Goal: Information Seeking & Learning: Find specific fact

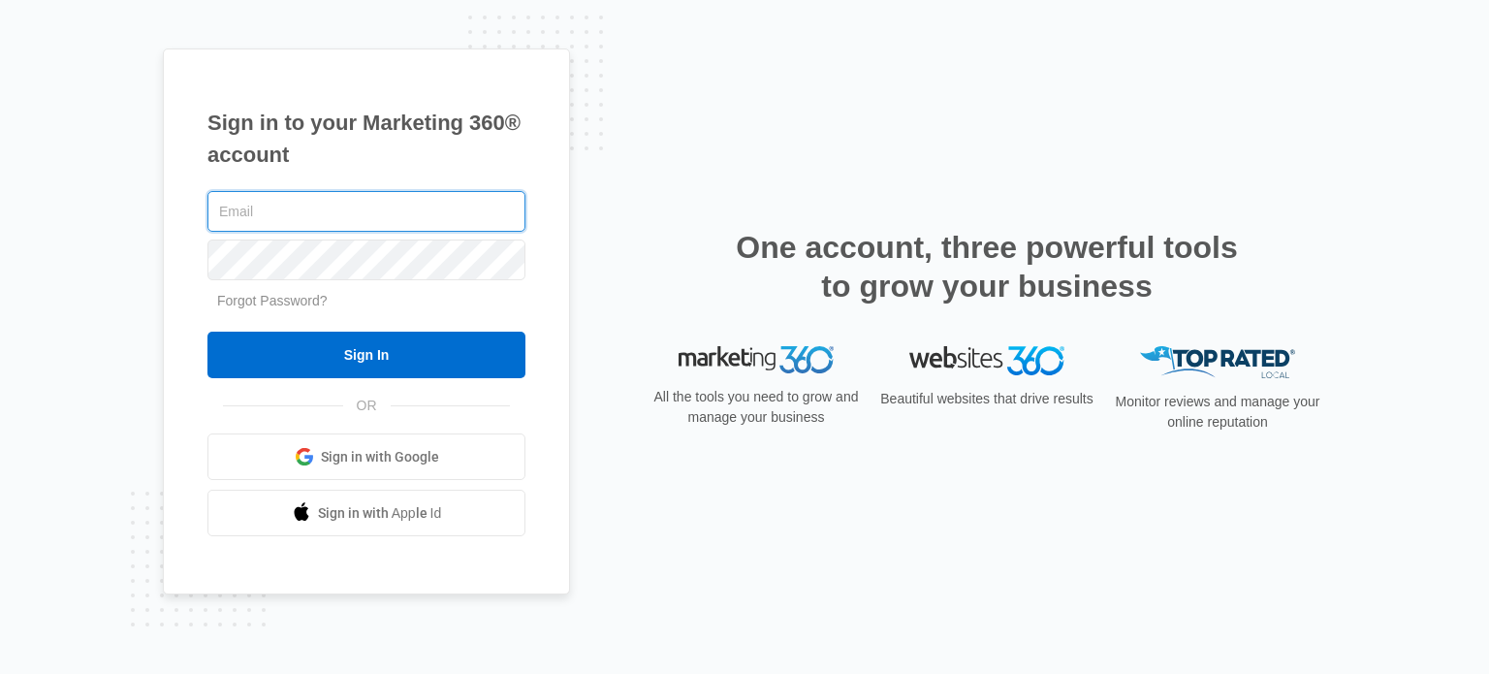
click at [346, 204] on input "text" at bounding box center [366, 211] width 318 height 41
type input "[EMAIL_ADDRESS][DOMAIN_NAME]"
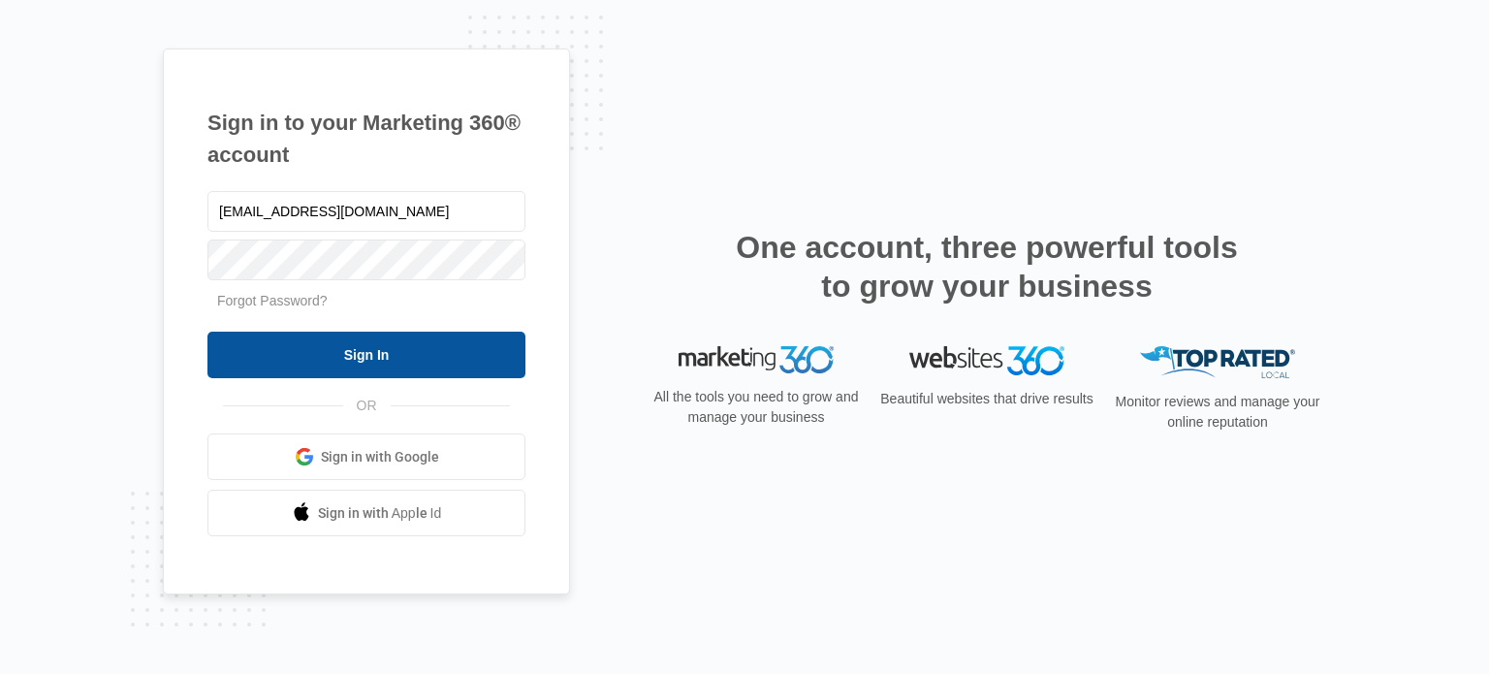
click at [347, 349] on input "Sign In" at bounding box center [366, 355] width 318 height 47
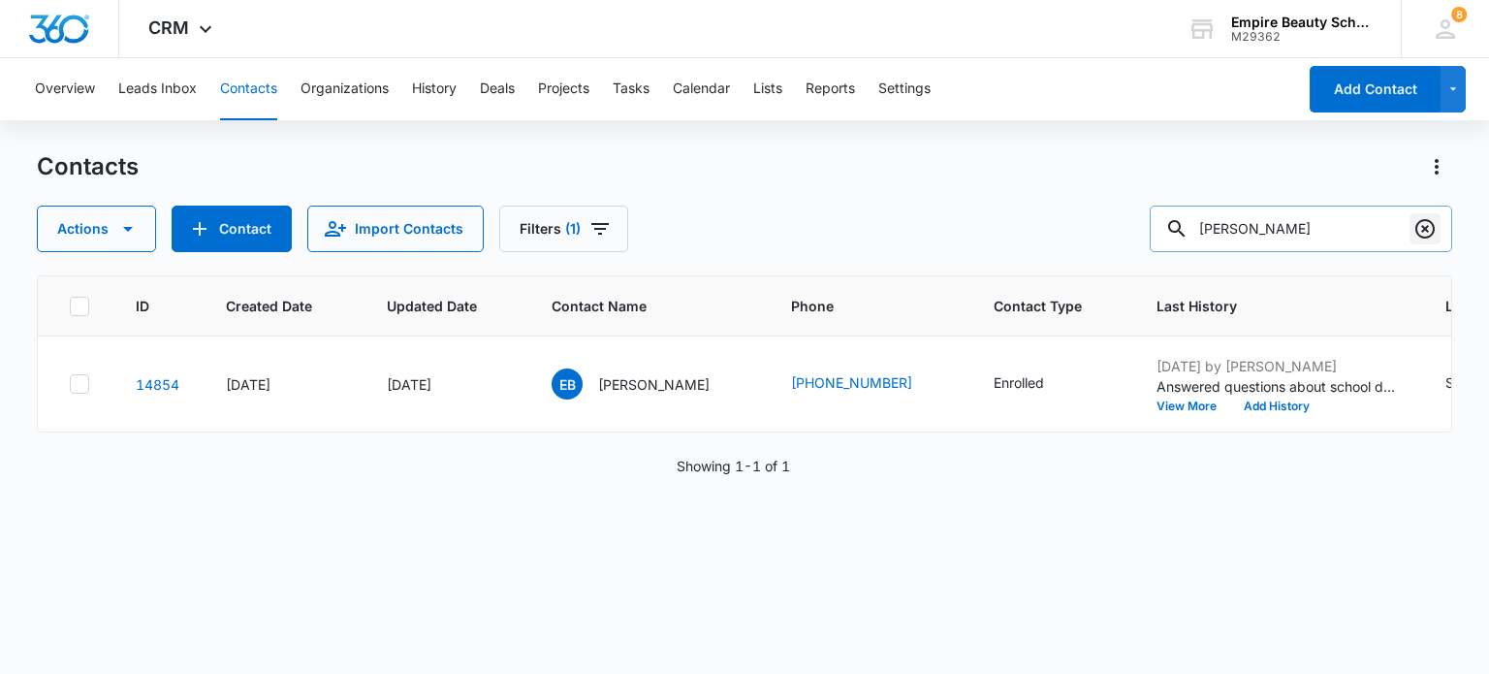
click at [1432, 223] on icon "Clear" at bounding box center [1424, 228] width 19 height 19
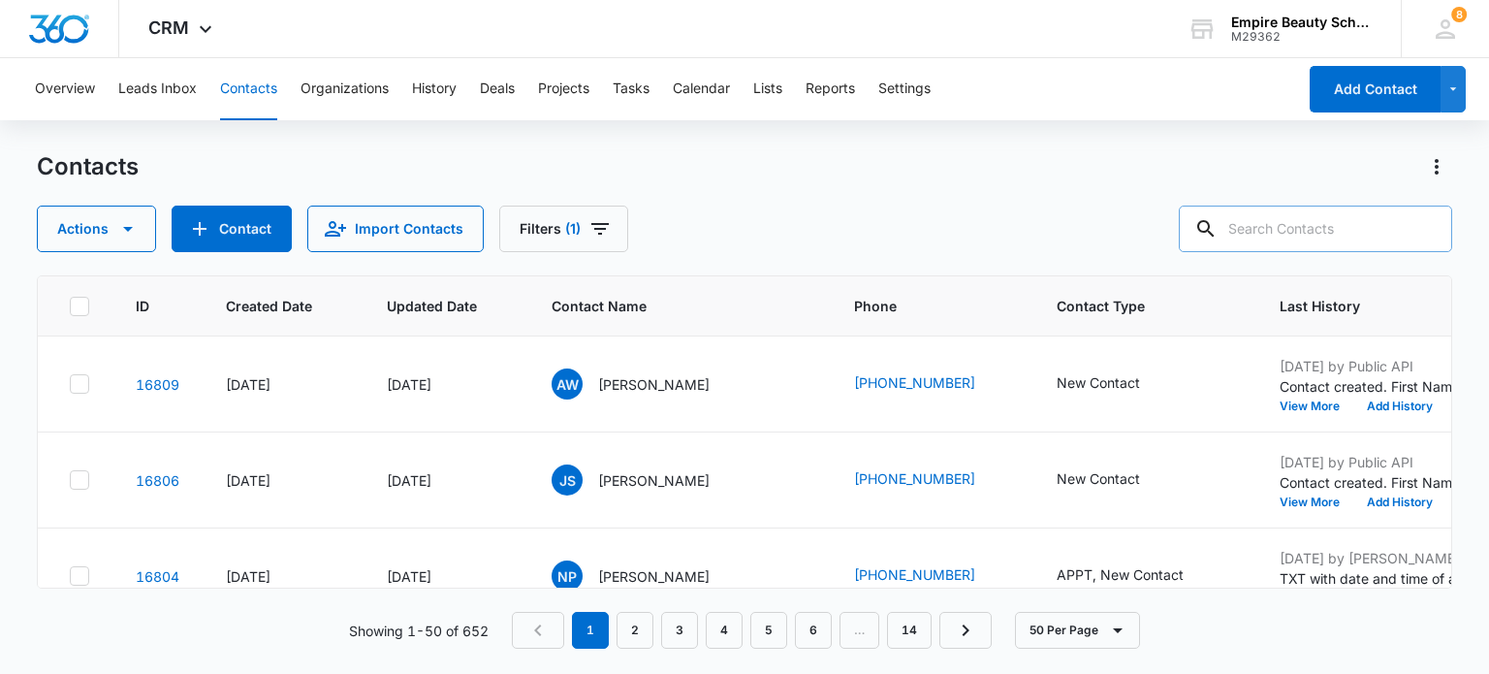
paste input "haileywarren1988@gmail.com"
type input "haileywarren1988@gmail.com"
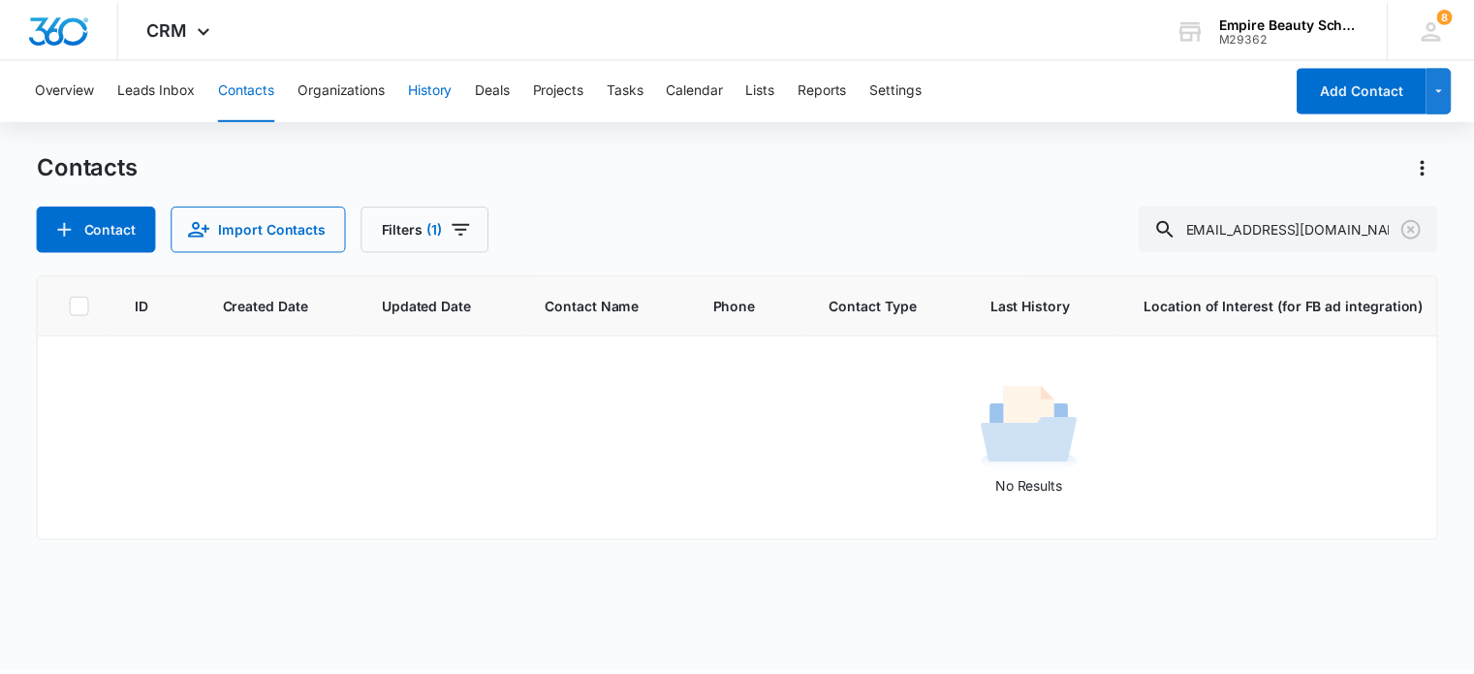
scroll to position [0, 0]
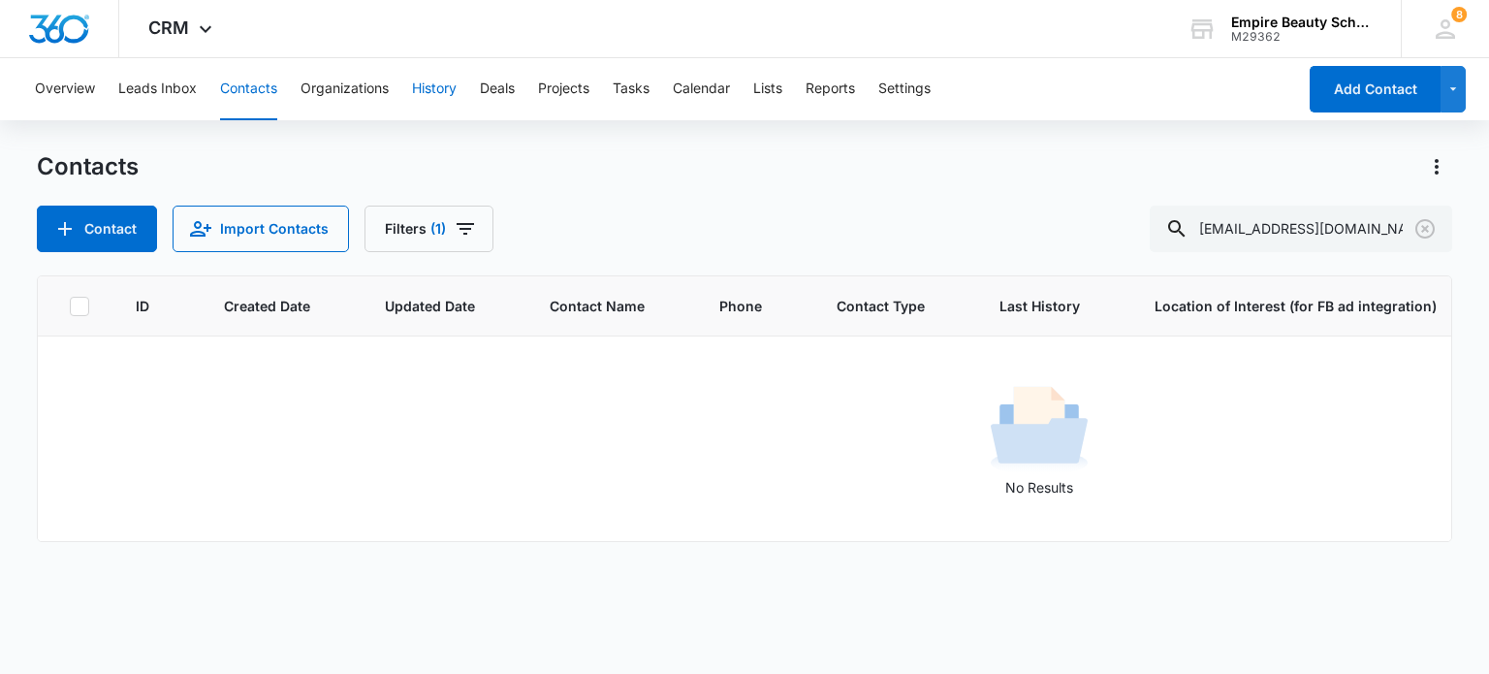
click at [441, 92] on button "History" at bounding box center [434, 89] width 45 height 62
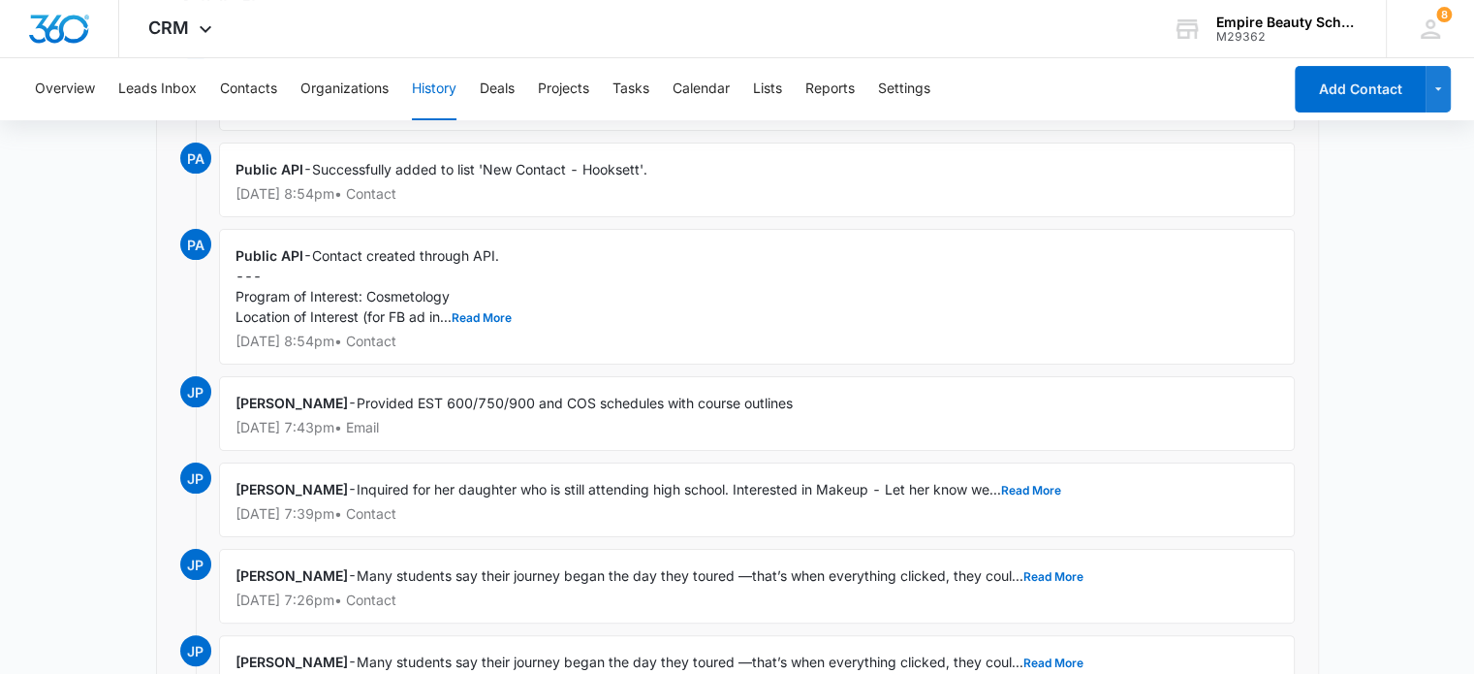
scroll to position [97, 0]
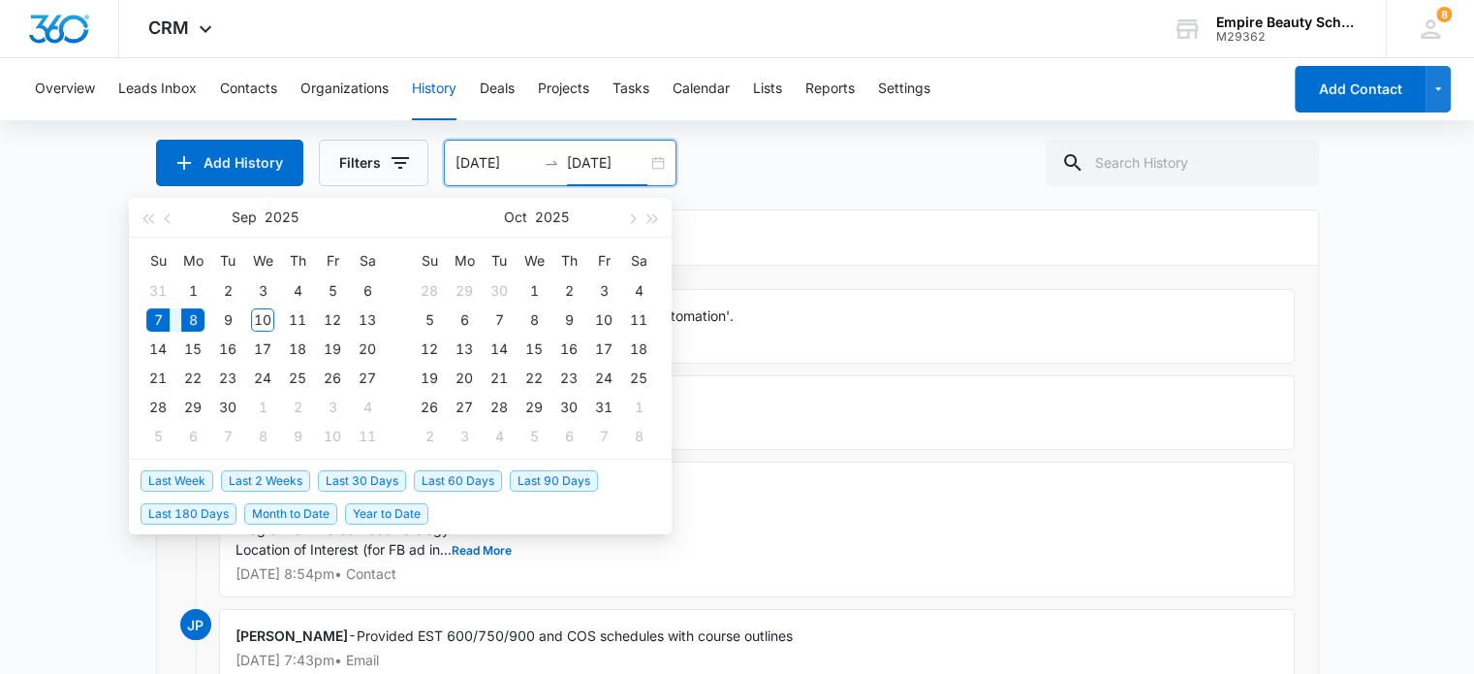
click at [577, 170] on input "09/08/2025" at bounding box center [607, 162] width 80 height 21
type input "09/09/2025"
click at [227, 325] on div "9" at bounding box center [227, 319] width 23 height 23
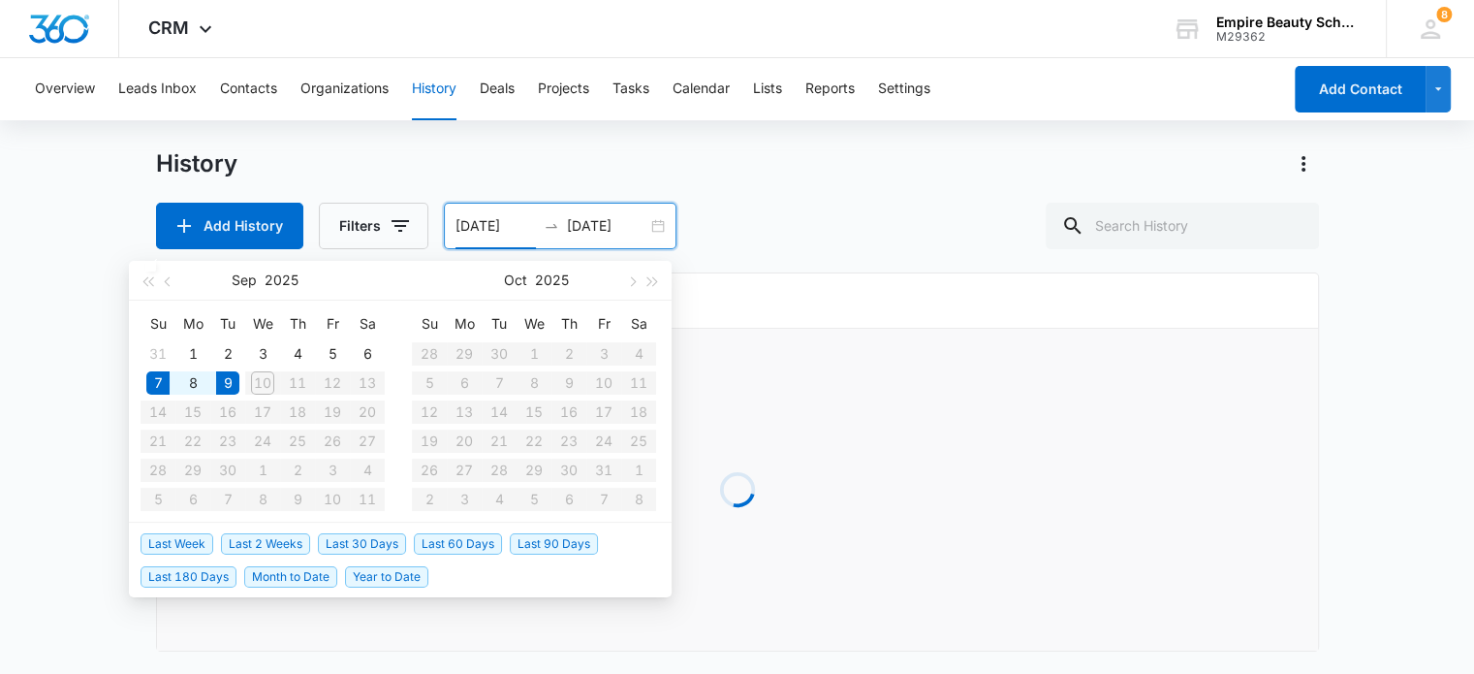
click at [260, 380] on table "Su Mo Tu We Th Fr Sa 31 1 2 3 4 5 6 7 8 9 10 11 12 13 14 15 16 17 18 19 20 21 2…" at bounding box center [263, 411] width 244 height 206
type input "09/09/2025"
click at [225, 383] on div "9" at bounding box center [227, 382] width 23 height 23
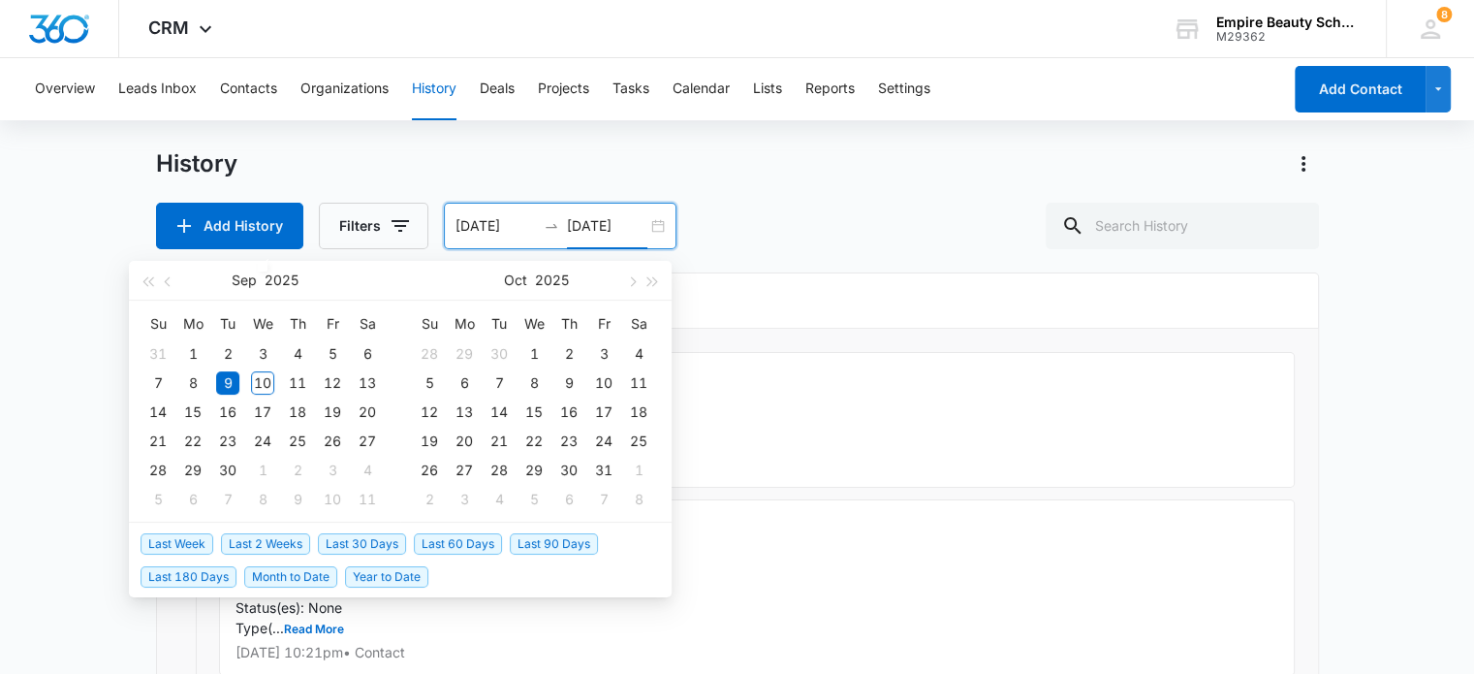
click at [589, 223] on input "09/09/2025" at bounding box center [607, 225] width 80 height 21
type input "09/10/2025"
click at [262, 378] on div "10" at bounding box center [262, 381] width 23 height 23
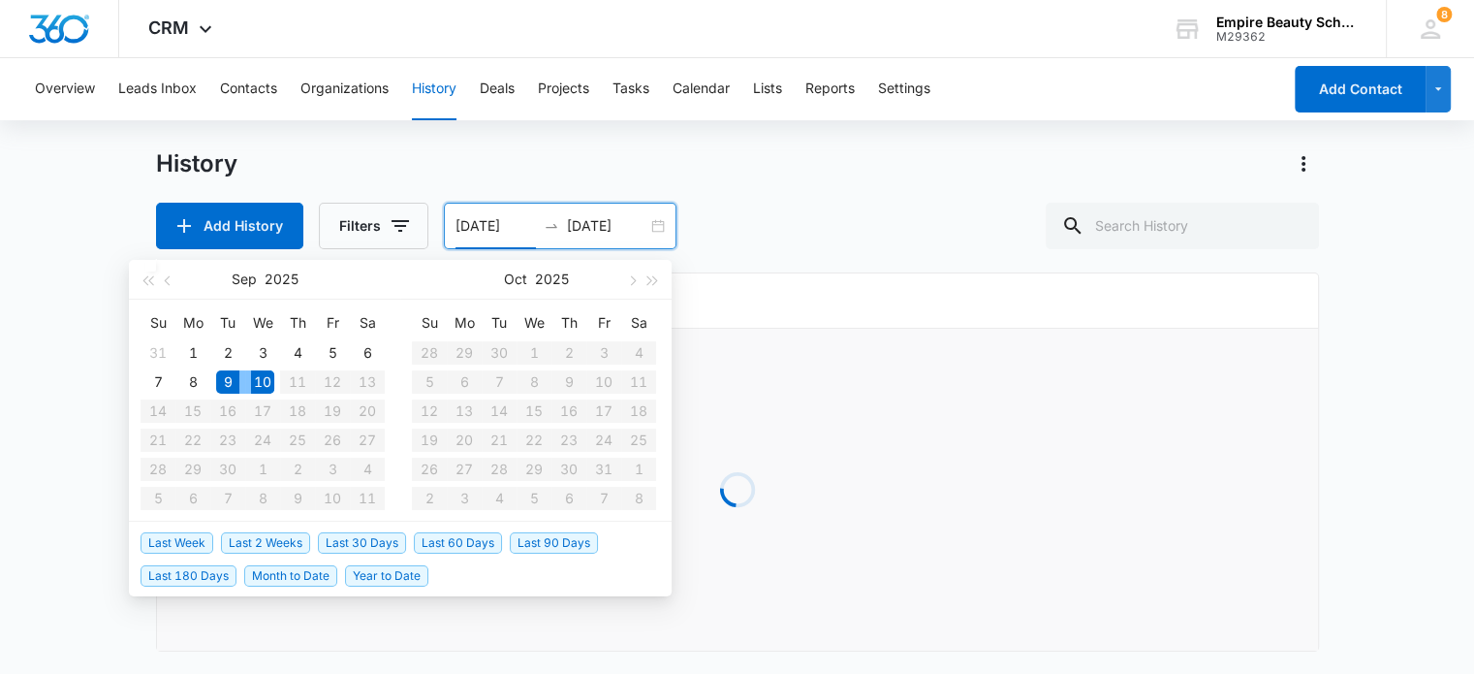
type input "09/09/2025"
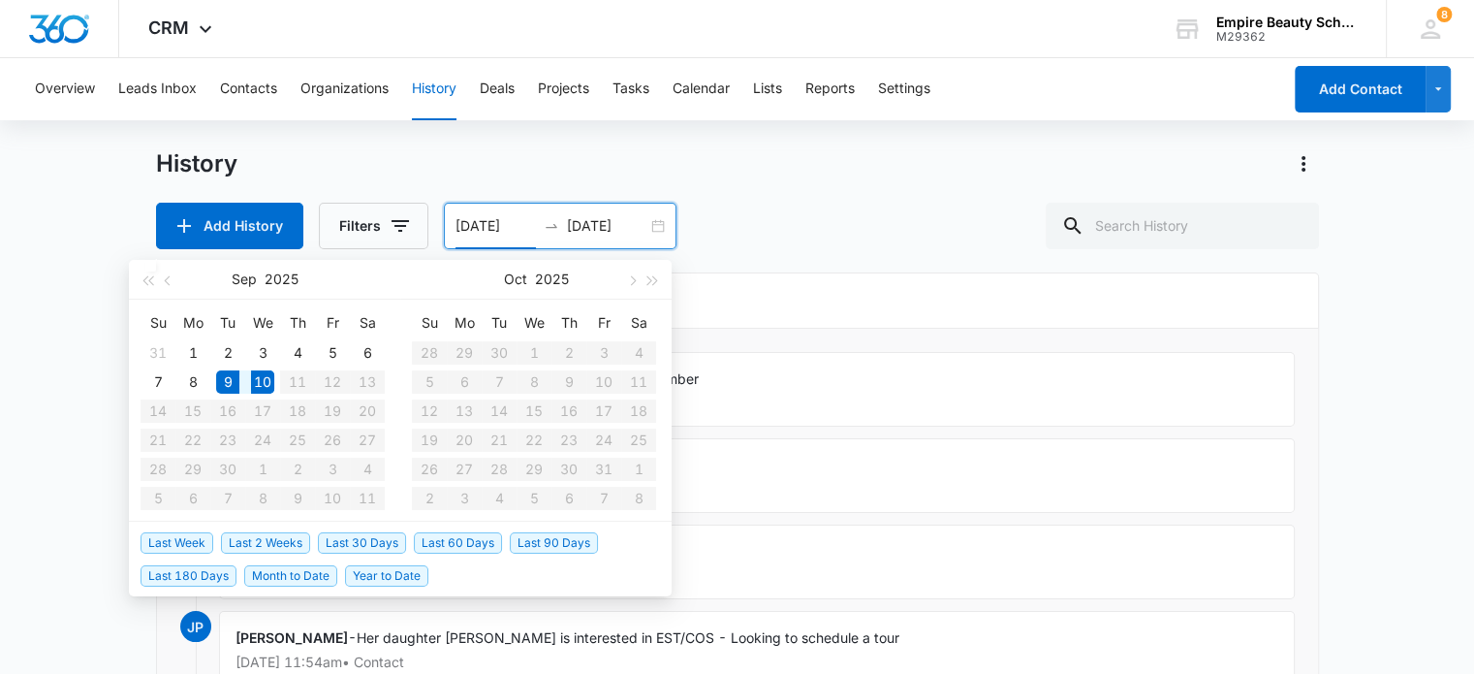
click at [847, 205] on div "Add History Filters 09/09/2025 09/10/2025 Sep 2025 Su Mo Tu We Th Fr Sa 31 1 2 …" at bounding box center [737, 226] width 1163 height 47
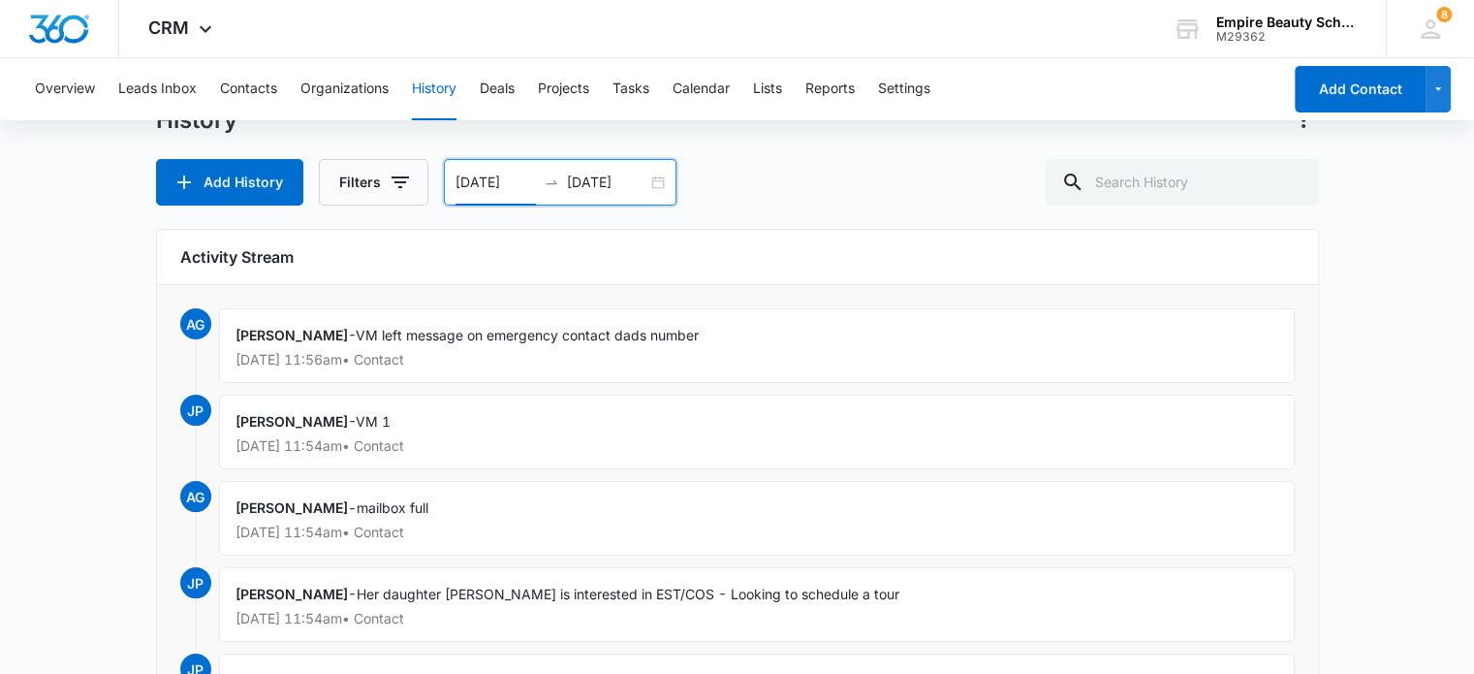
scroll to position [0, 0]
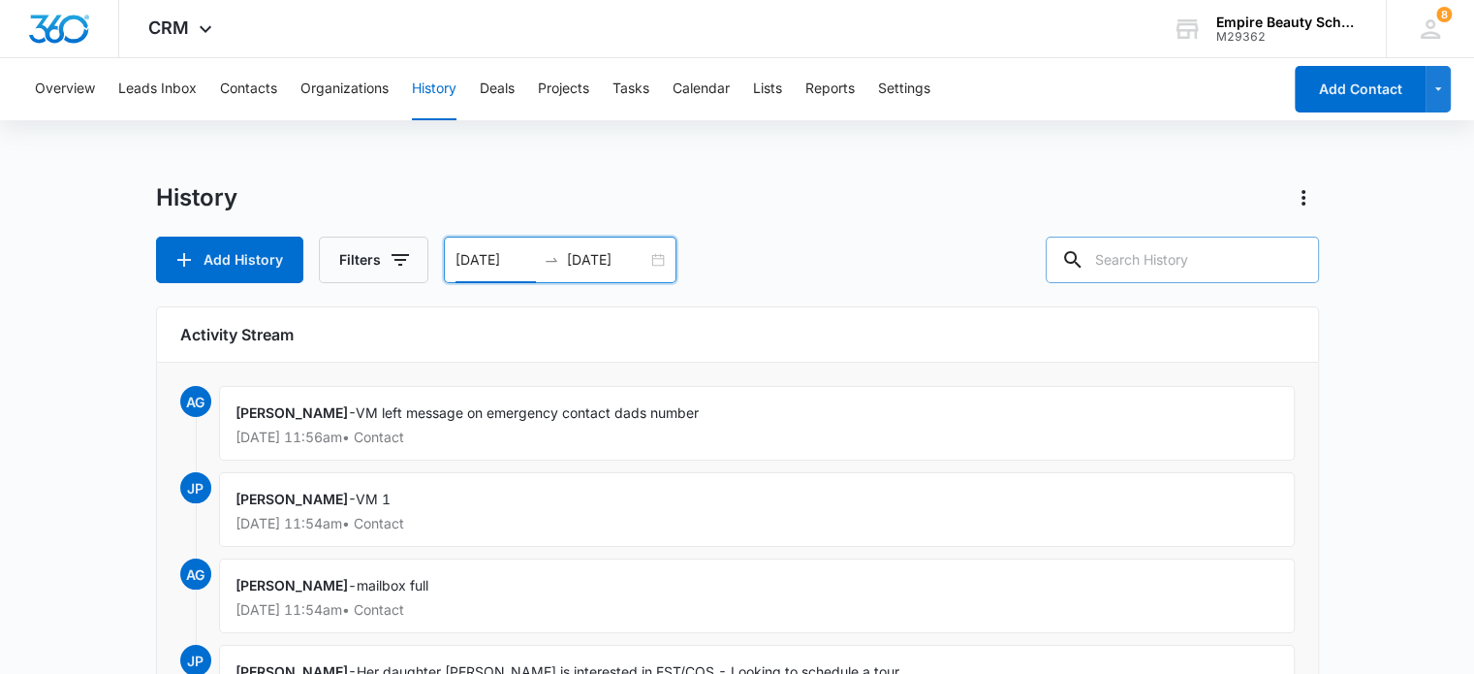
click at [1121, 264] on input "text" at bounding box center [1182, 260] width 273 height 47
paste input "haileywarren1988@gmail.com"
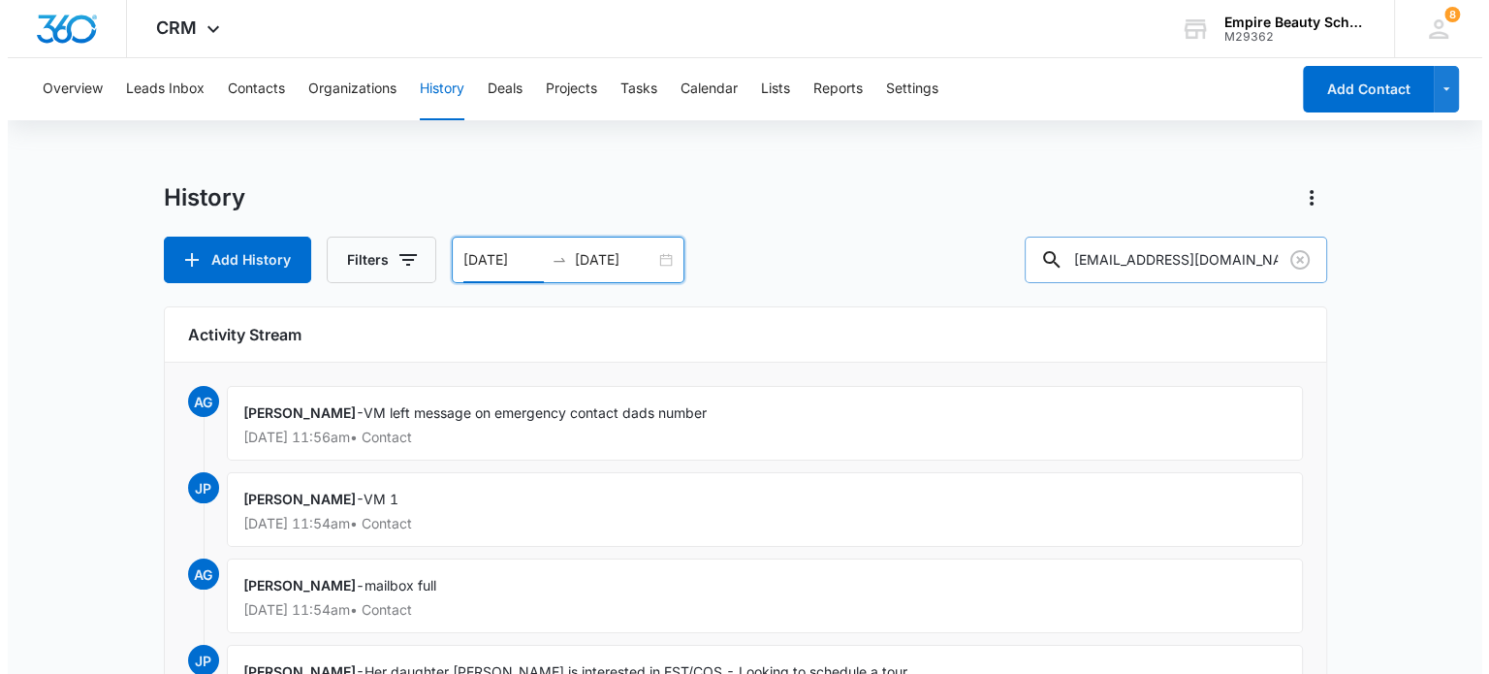
scroll to position [0, 6]
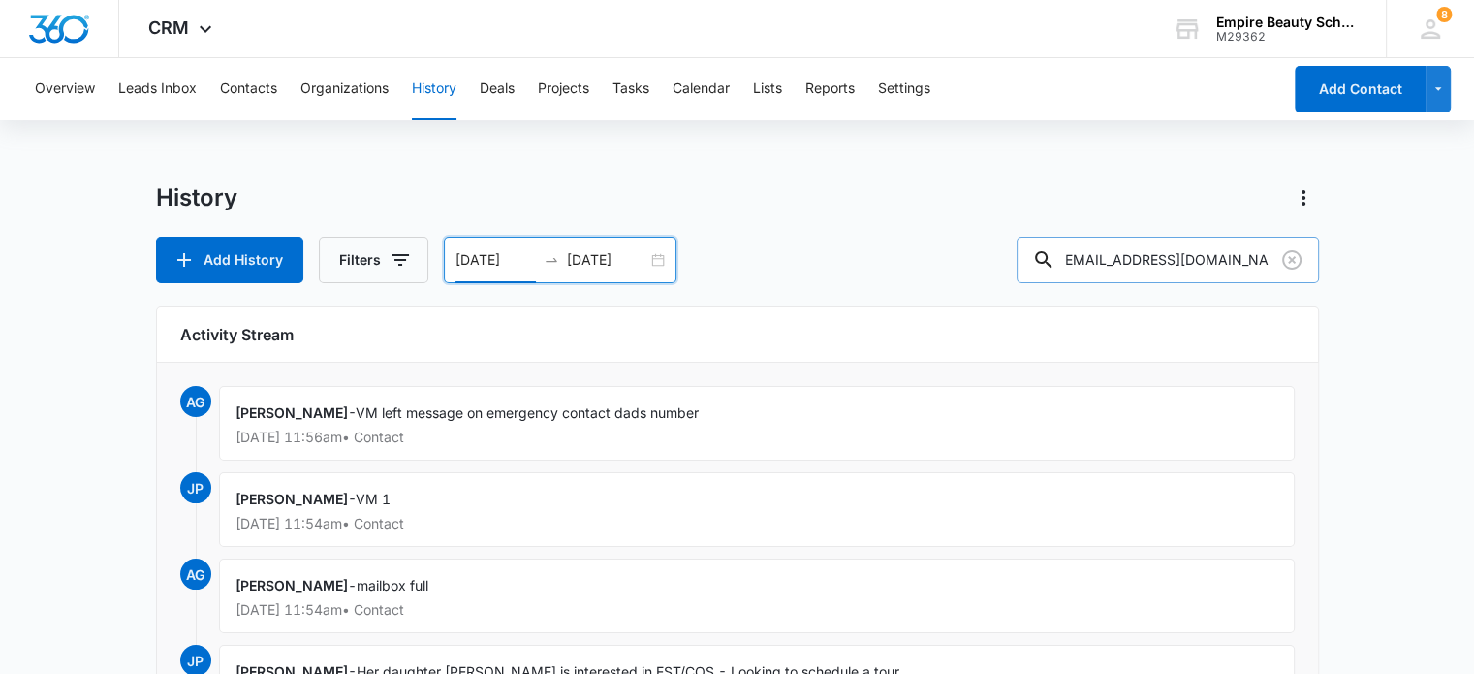
type input "haileywarren1988@gmail.com"
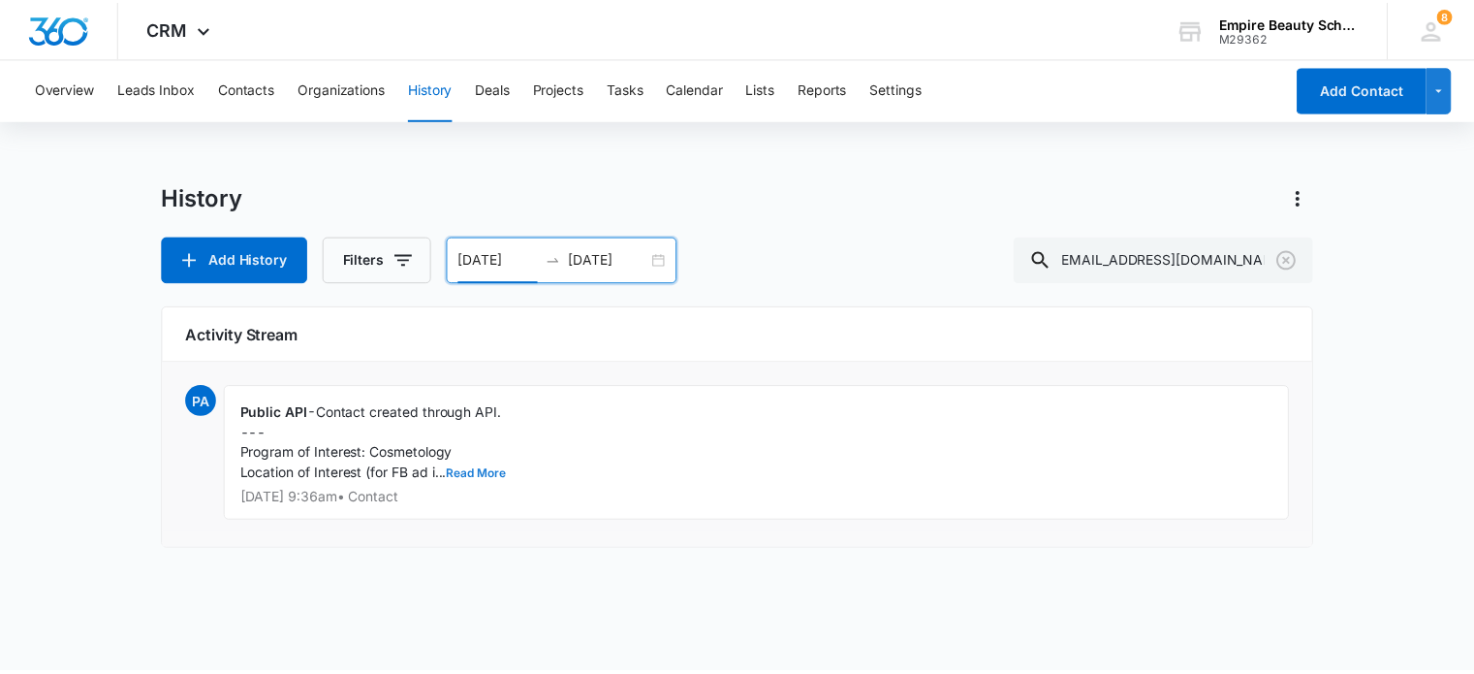
scroll to position [0, 0]
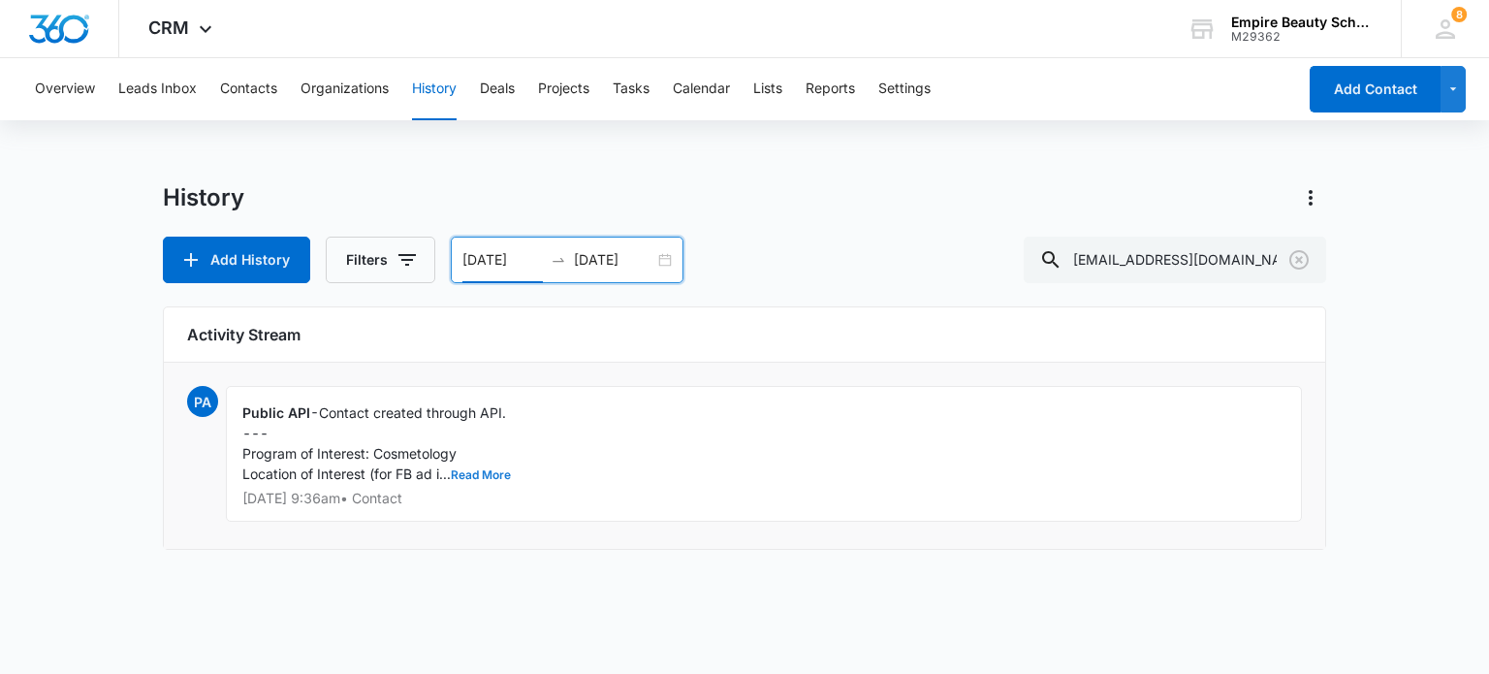
click at [490, 473] on button "Read More" at bounding box center [481, 475] width 60 height 12
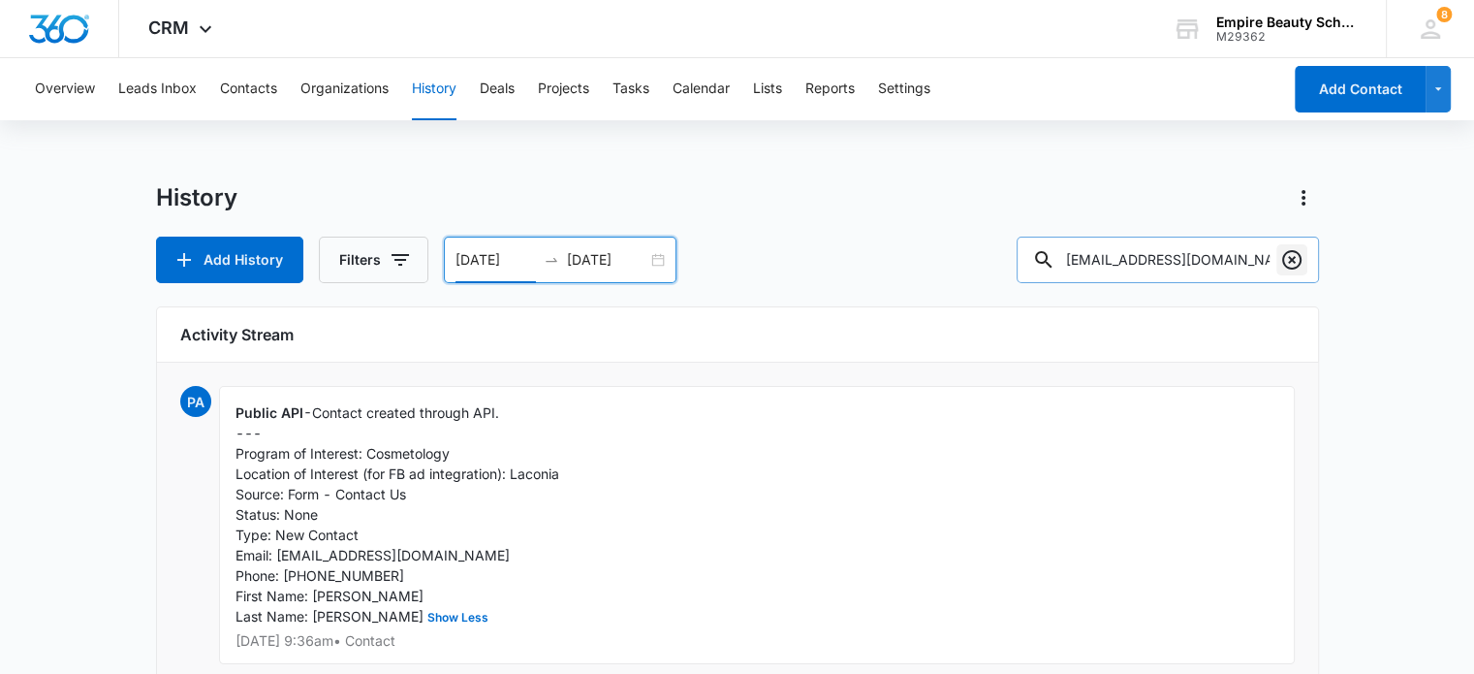
click at [1288, 258] on icon "Clear" at bounding box center [1291, 259] width 19 height 19
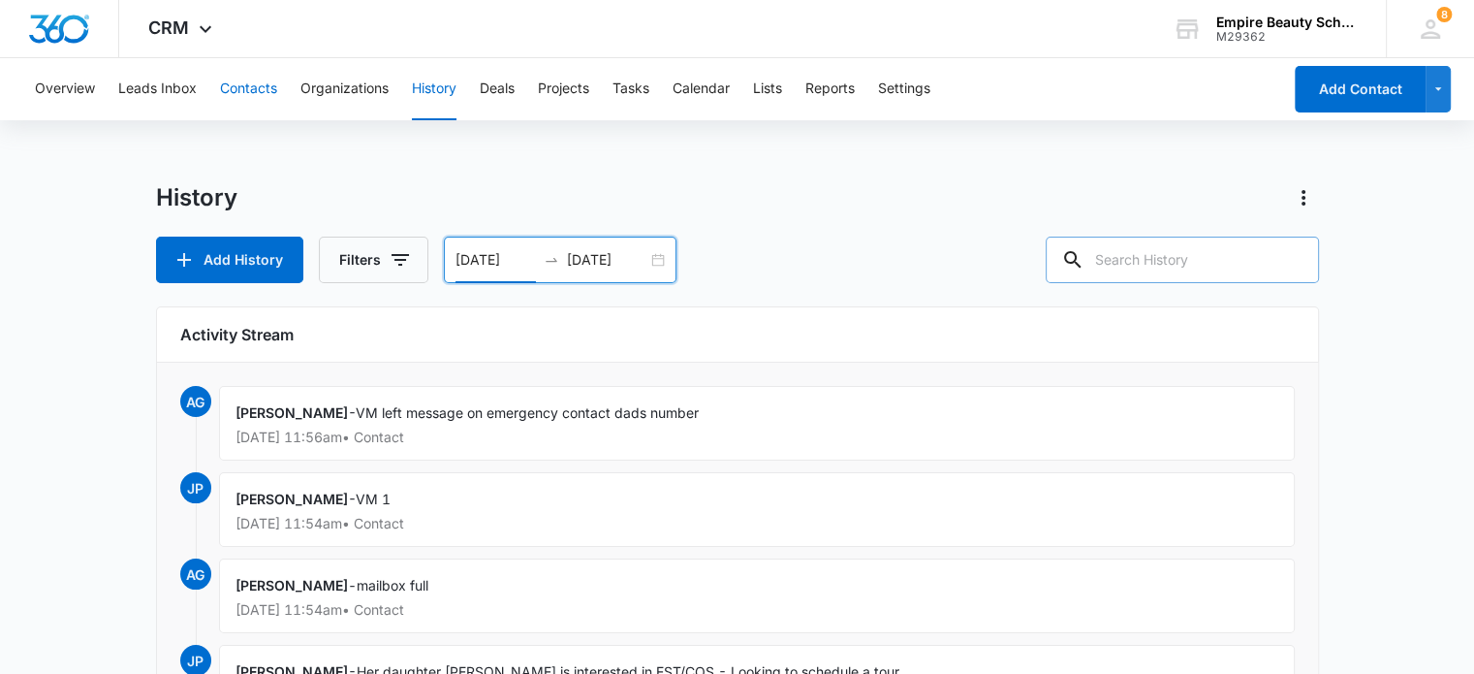
click at [256, 82] on button "Contacts" at bounding box center [248, 89] width 57 height 62
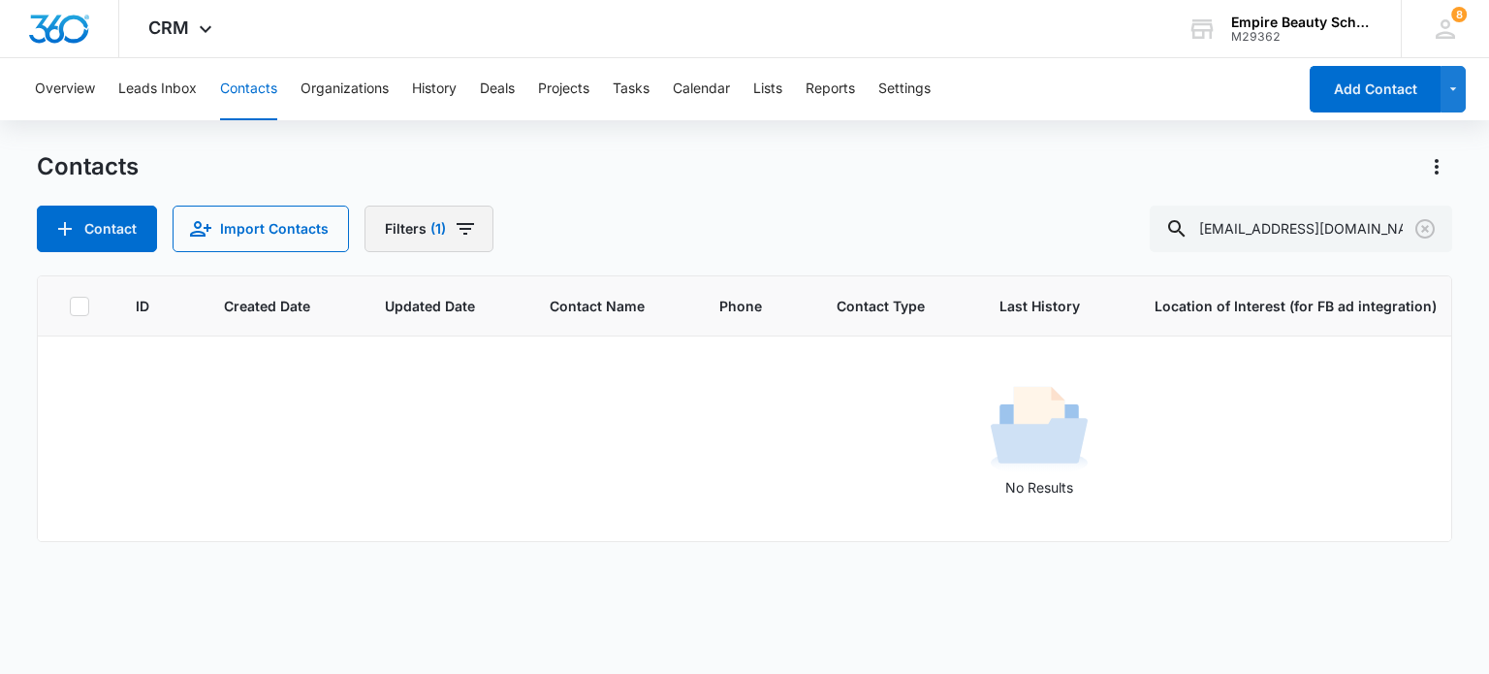
click at [454, 224] on icon "Filters" at bounding box center [465, 228] width 23 height 23
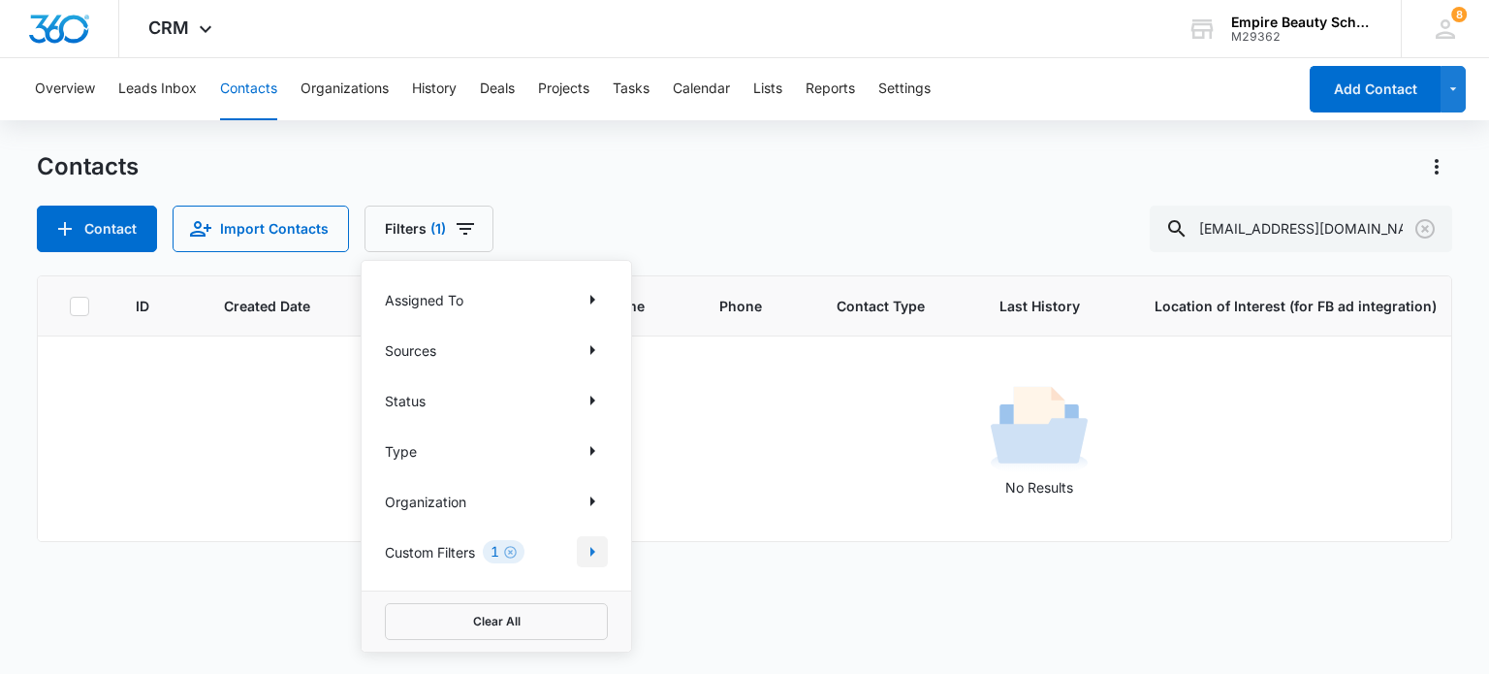
click at [589, 553] on icon "Show Custom Filters filters" at bounding box center [592, 551] width 23 height 23
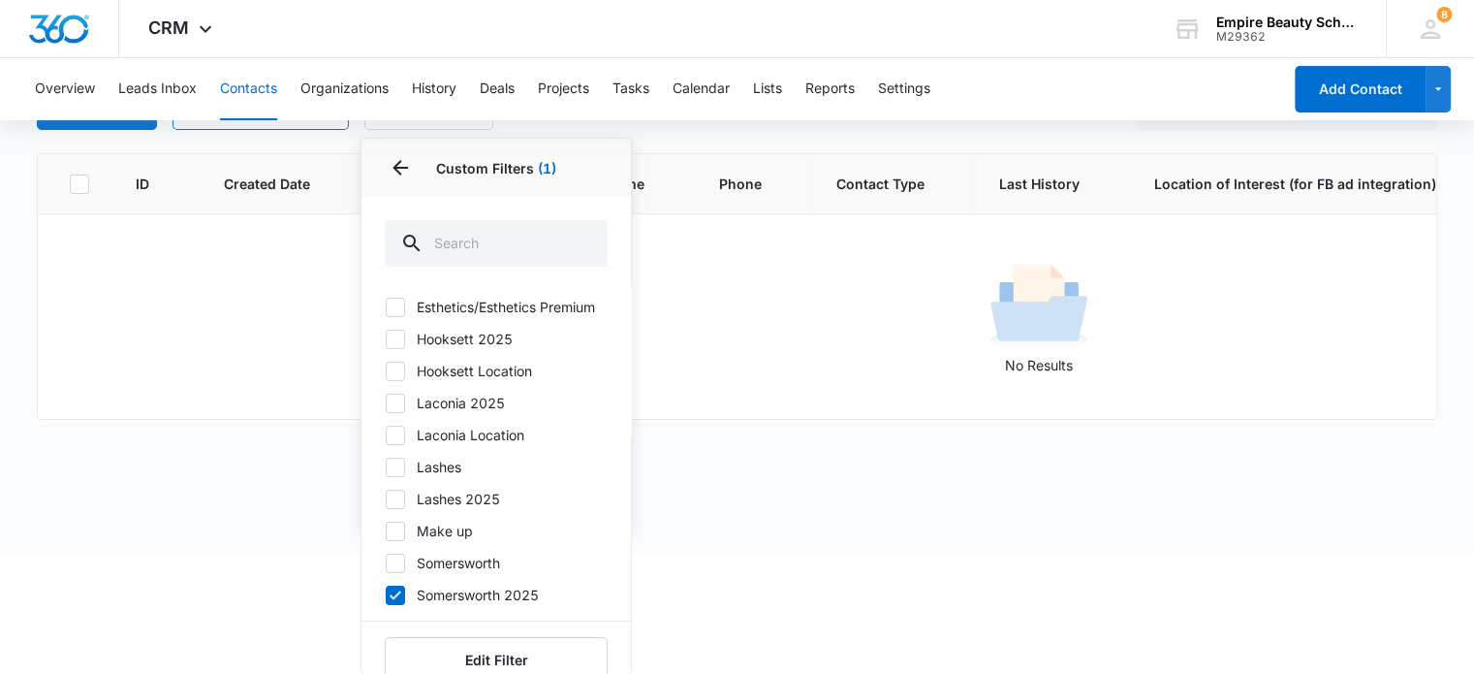
scroll to position [194, 0]
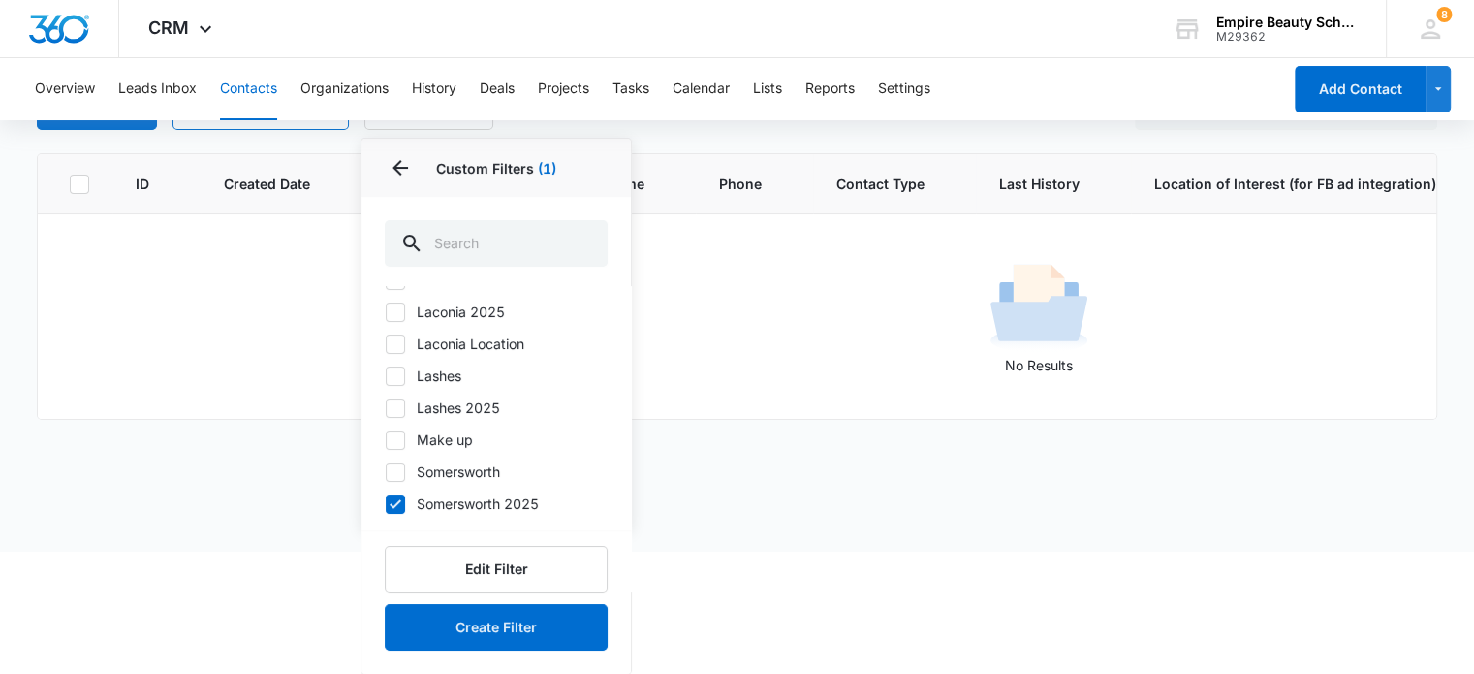
click at [395, 508] on icon at bounding box center [396, 503] width 12 height 9
click at [386, 504] on input "Somersworth 2025" at bounding box center [385, 503] width 1 height 1
checkbox input "false"
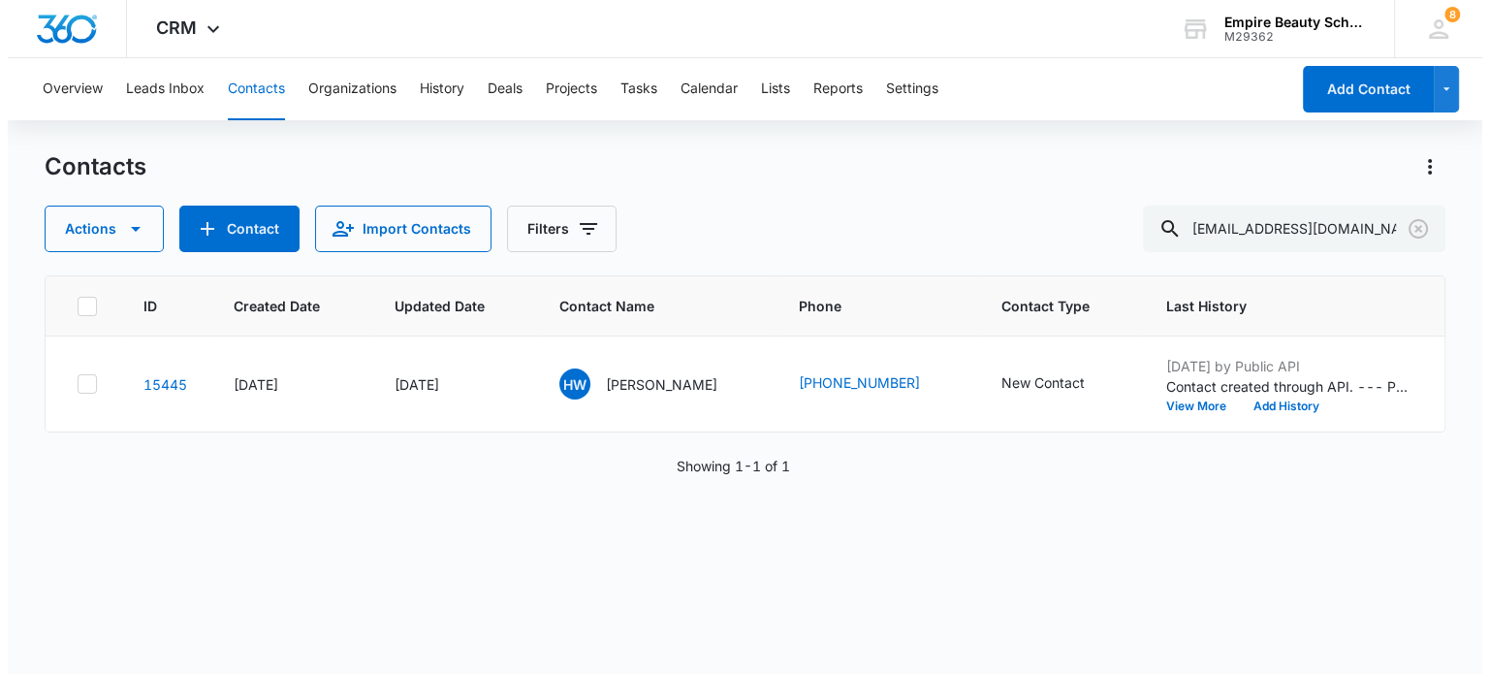
scroll to position [0, 0]
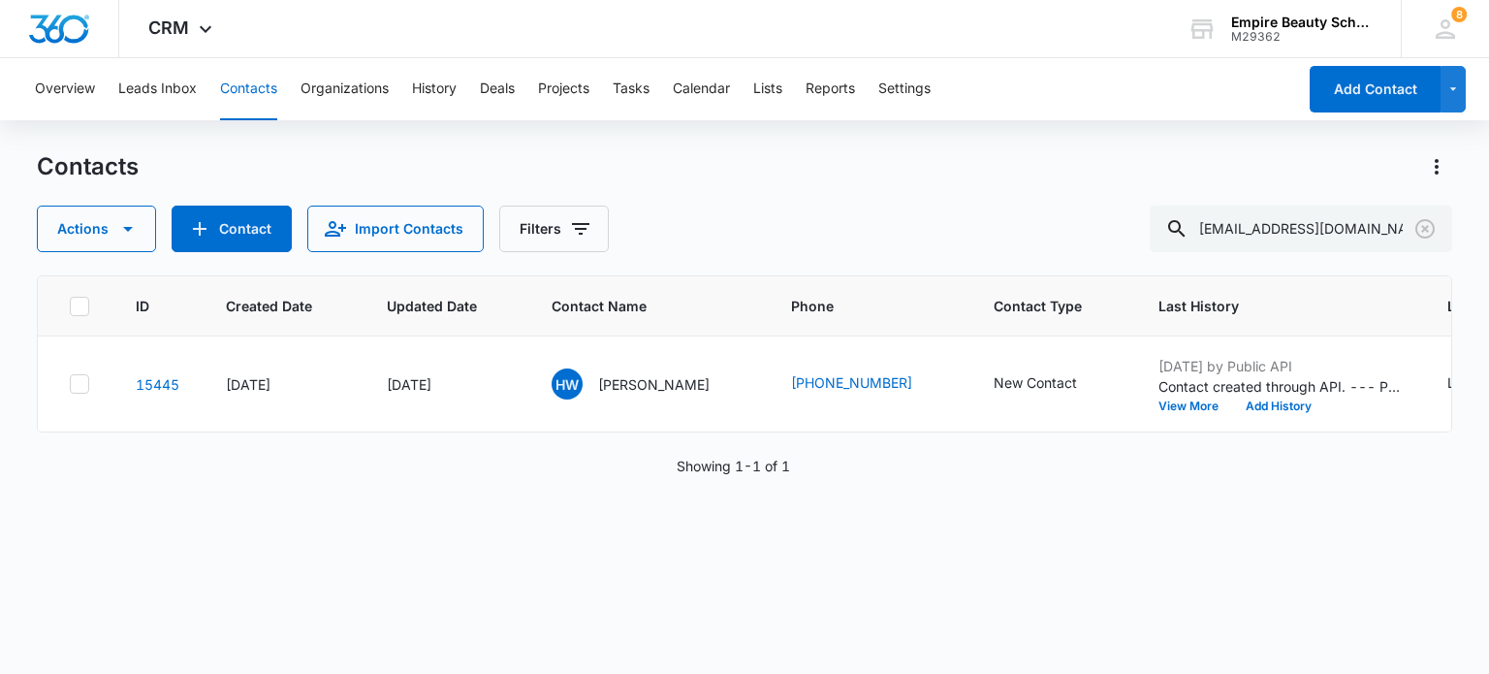
click at [943, 436] on div "ID Created Date Updated Date Contact Name Phone Contact Type Last History Locat…" at bounding box center [744, 461] width 1414 height 373
drag, startPoint x: 781, startPoint y: 445, endPoint x: 956, endPoint y: 432, distance: 174.9
click at [956, 432] on div "ID Created Date Updated Date Contact Name Phone Contact Type Last History Locat…" at bounding box center [744, 353] width 1414 height 157
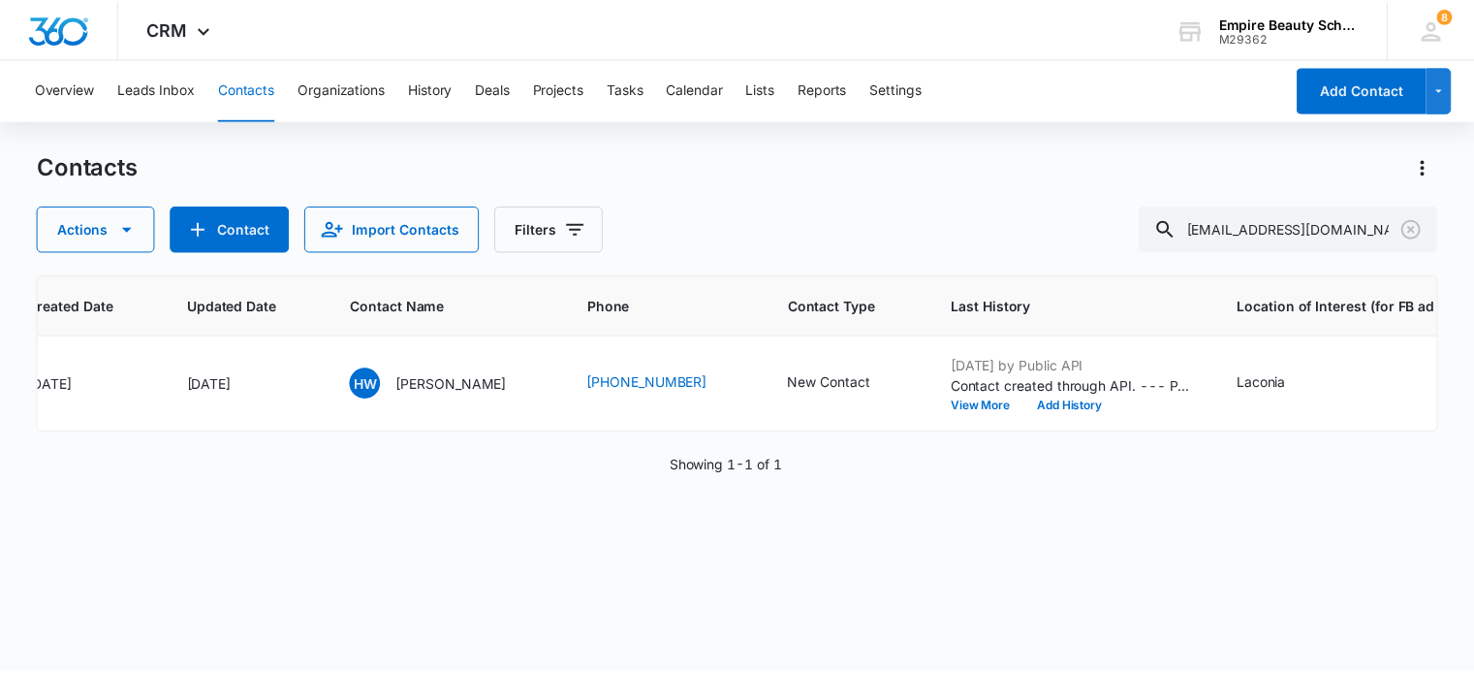
scroll to position [0, 206]
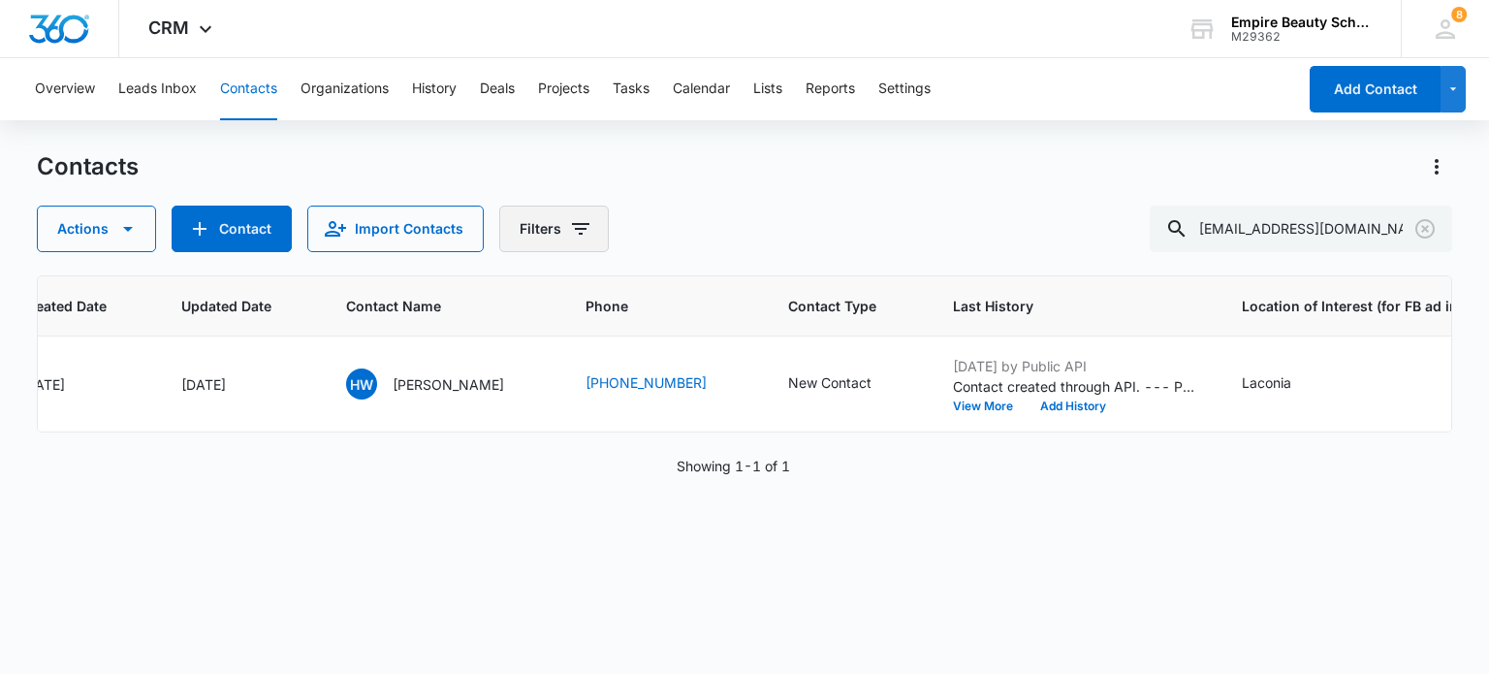
click at [572, 228] on icon "Filters" at bounding box center [580, 229] width 17 height 12
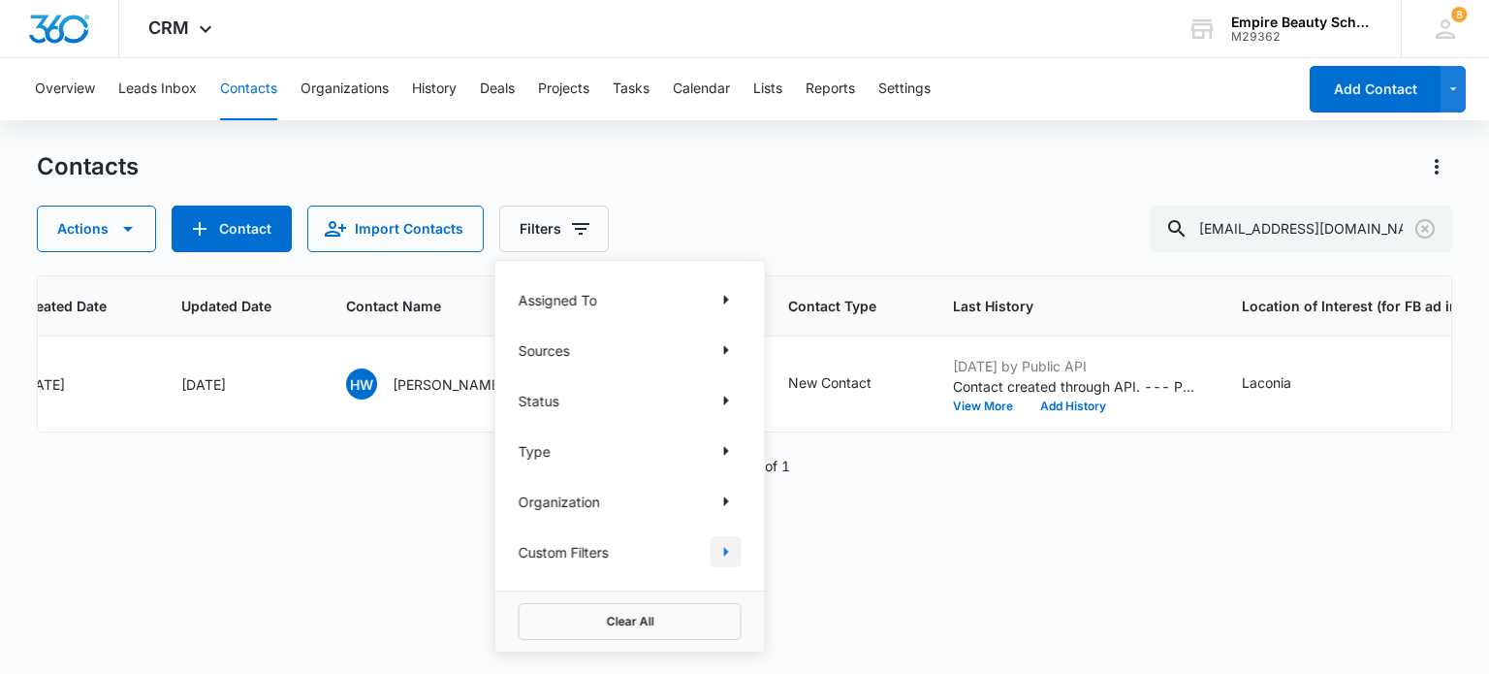
click at [724, 550] on icon "Show Custom Filters filters" at bounding box center [726, 552] width 5 height 10
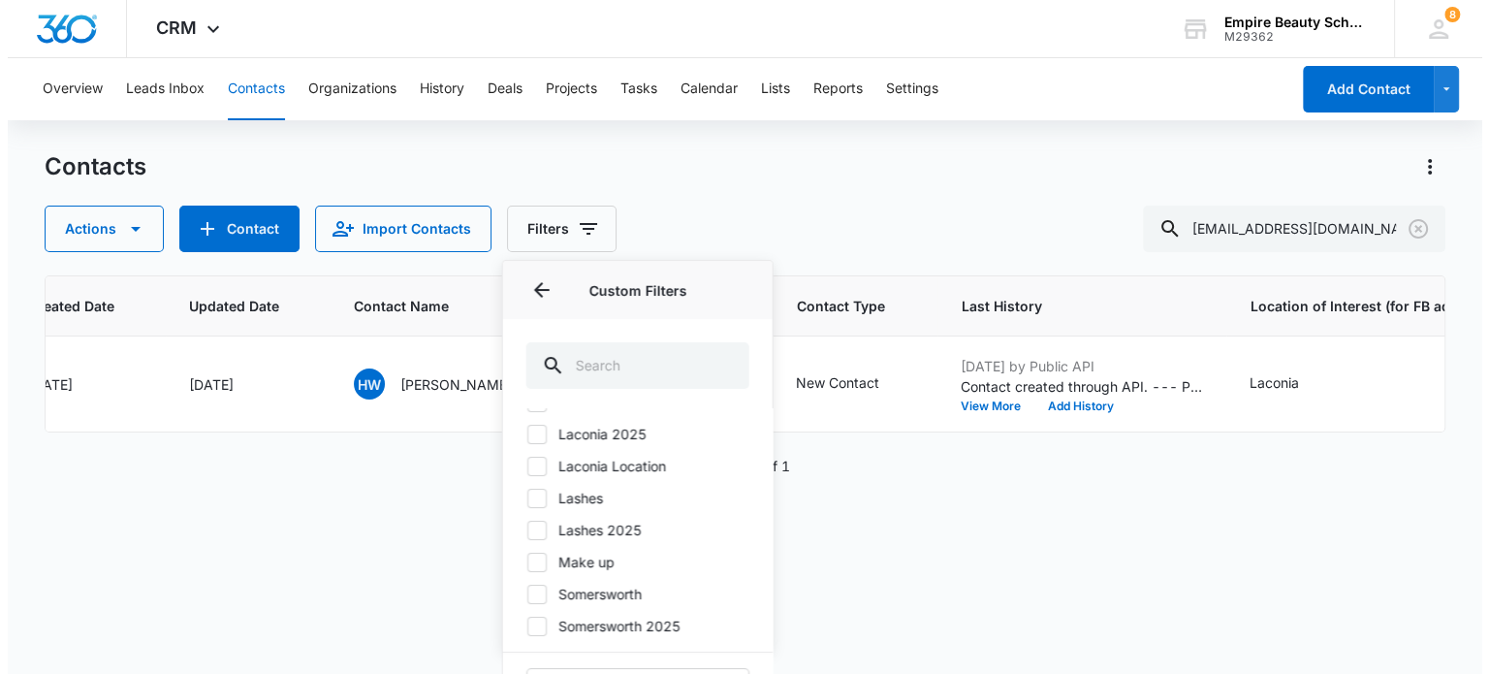
scroll to position [207, 0]
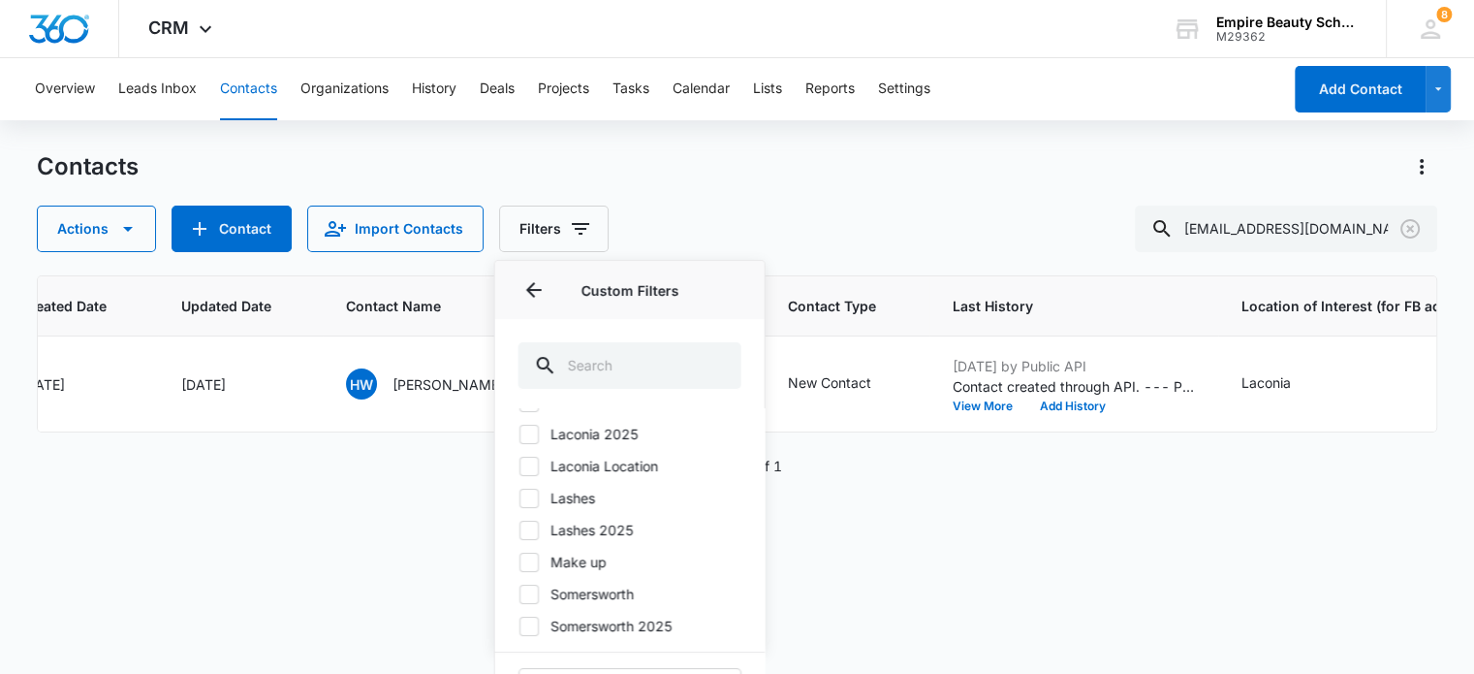
click at [558, 437] on label "Laconia 2025" at bounding box center [630, 434] width 223 height 20
click at [520, 434] on input "Laconia 2025" at bounding box center [519, 433] width 1 height 1
checkbox input "true"
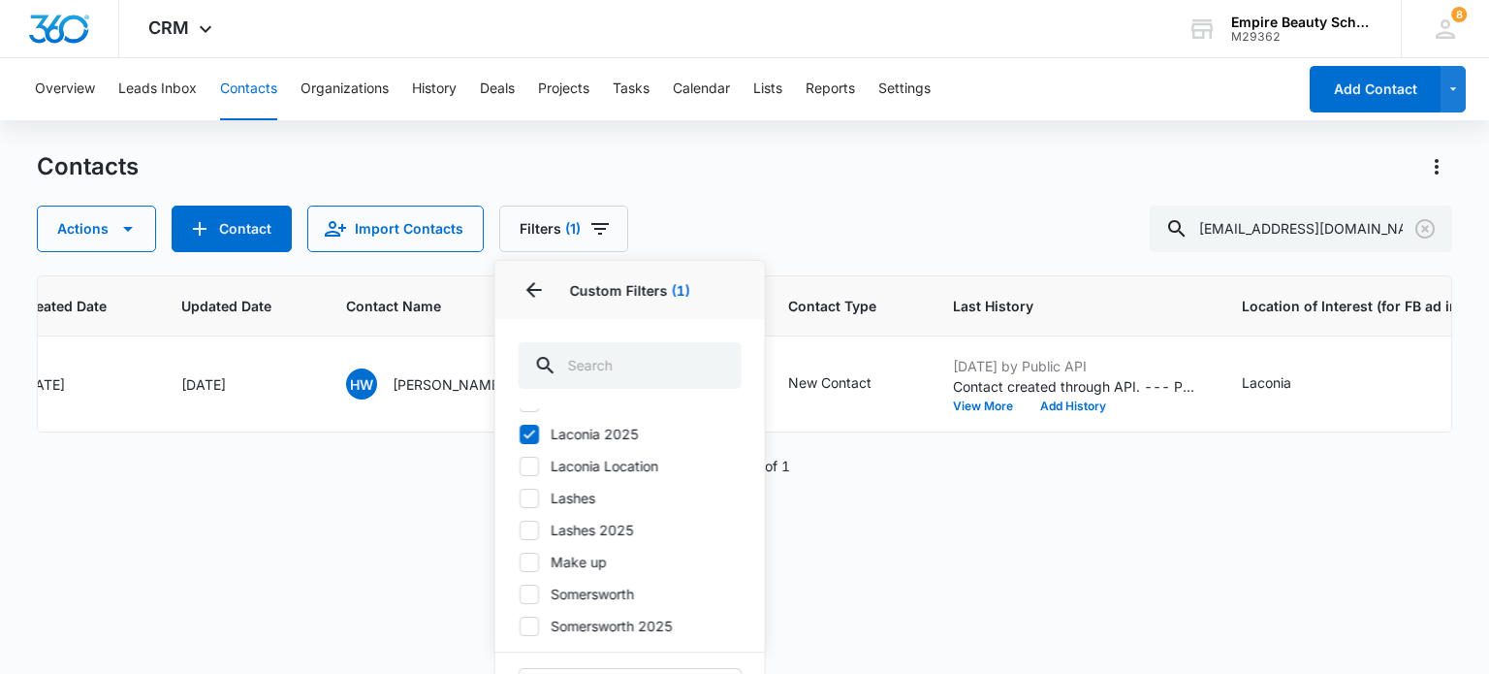
click at [927, 564] on div "ID Created Date Updated Date Contact Name Phone Contact Type Last History Locat…" at bounding box center [744, 461] width 1414 height 373
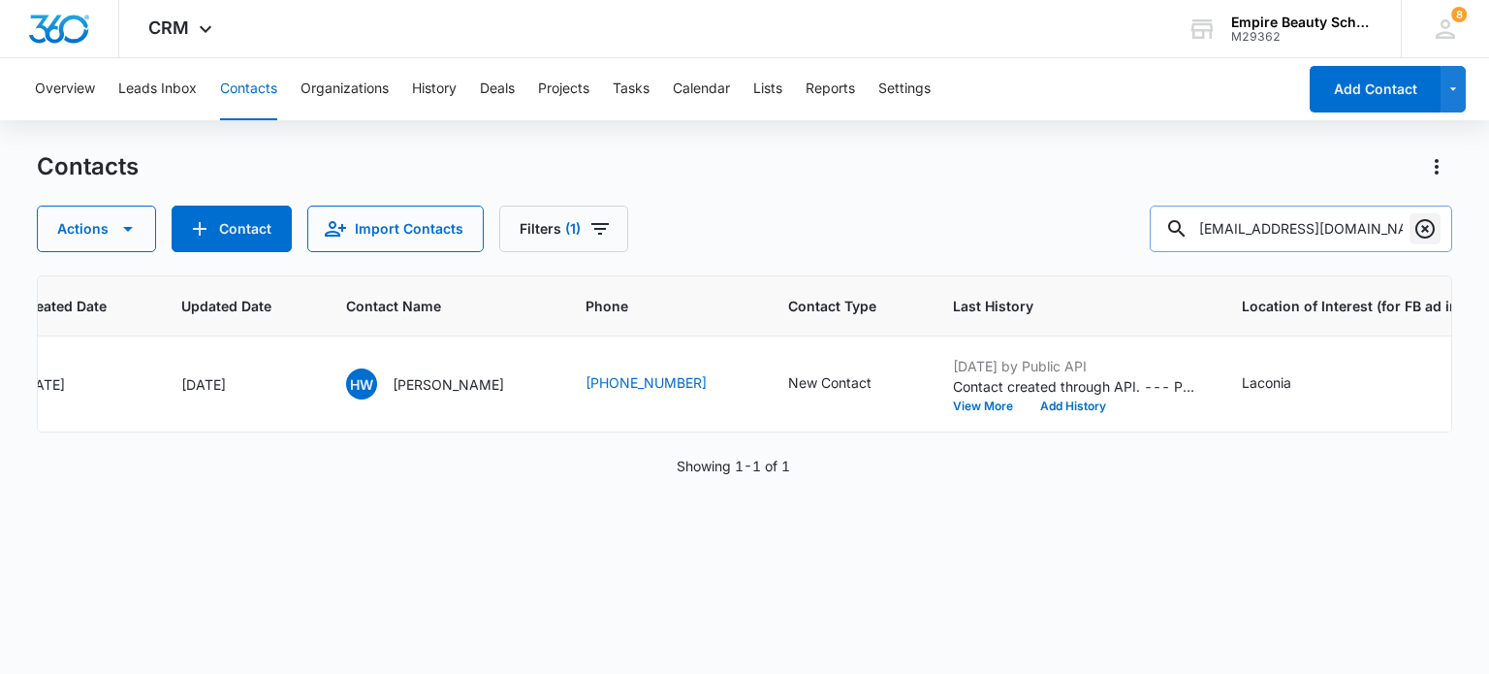
click at [1421, 232] on icon "Clear" at bounding box center [1424, 228] width 19 height 19
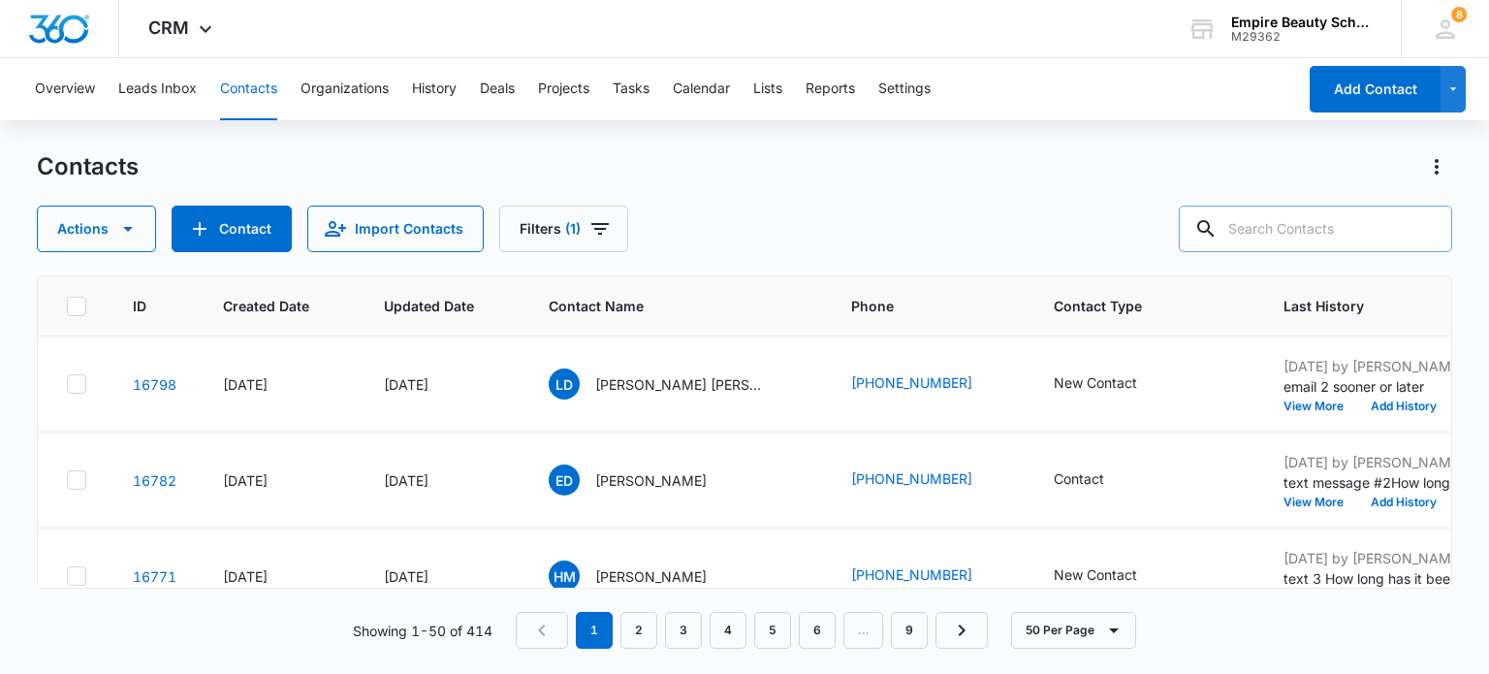
scroll to position [0, 0]
click at [1260, 227] on input "text" at bounding box center [1315, 229] width 273 height 47
click at [1255, 230] on input "text" at bounding box center [1315, 229] width 273 height 47
type input "Charlotte"
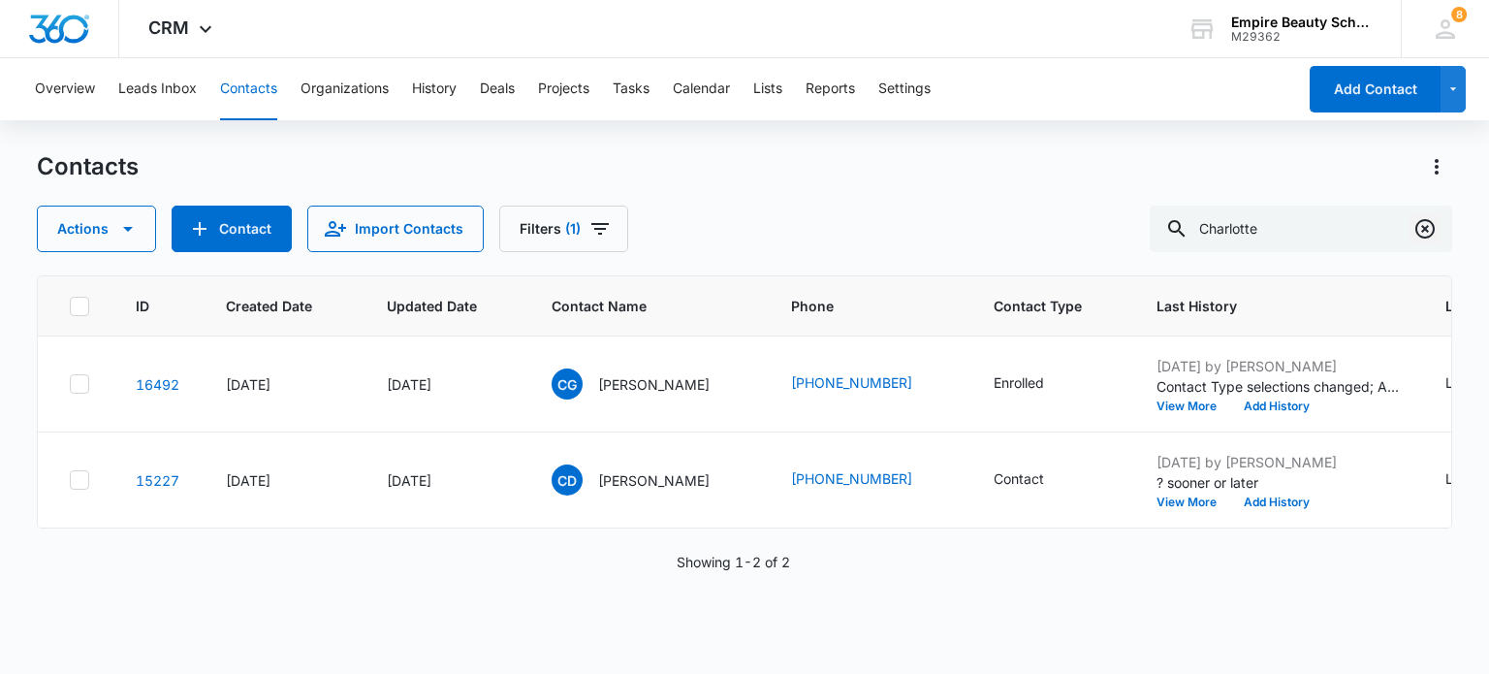
click at [1428, 219] on icon "Clear" at bounding box center [1424, 228] width 23 height 23
click at [589, 222] on icon "Filters" at bounding box center [599, 228] width 23 height 23
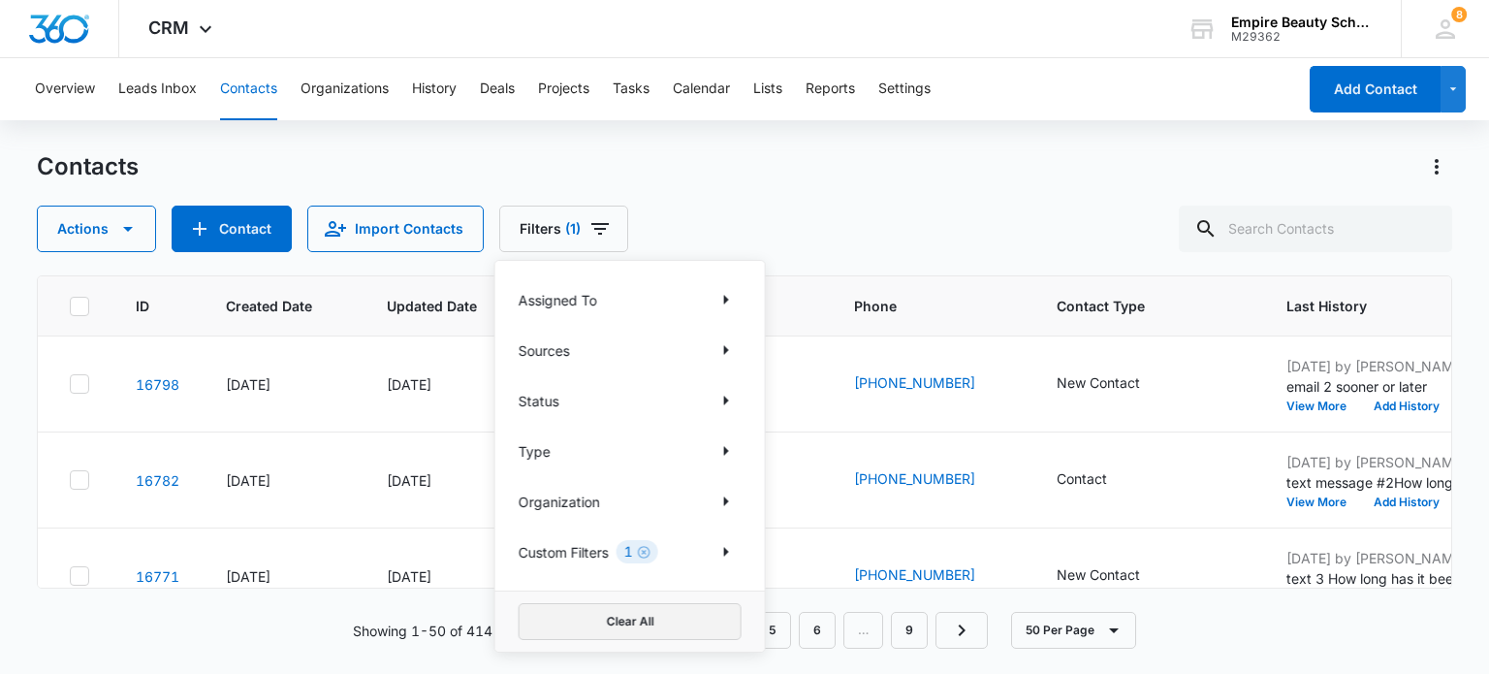
click at [628, 624] on button "Clear All" at bounding box center [630, 621] width 223 height 37
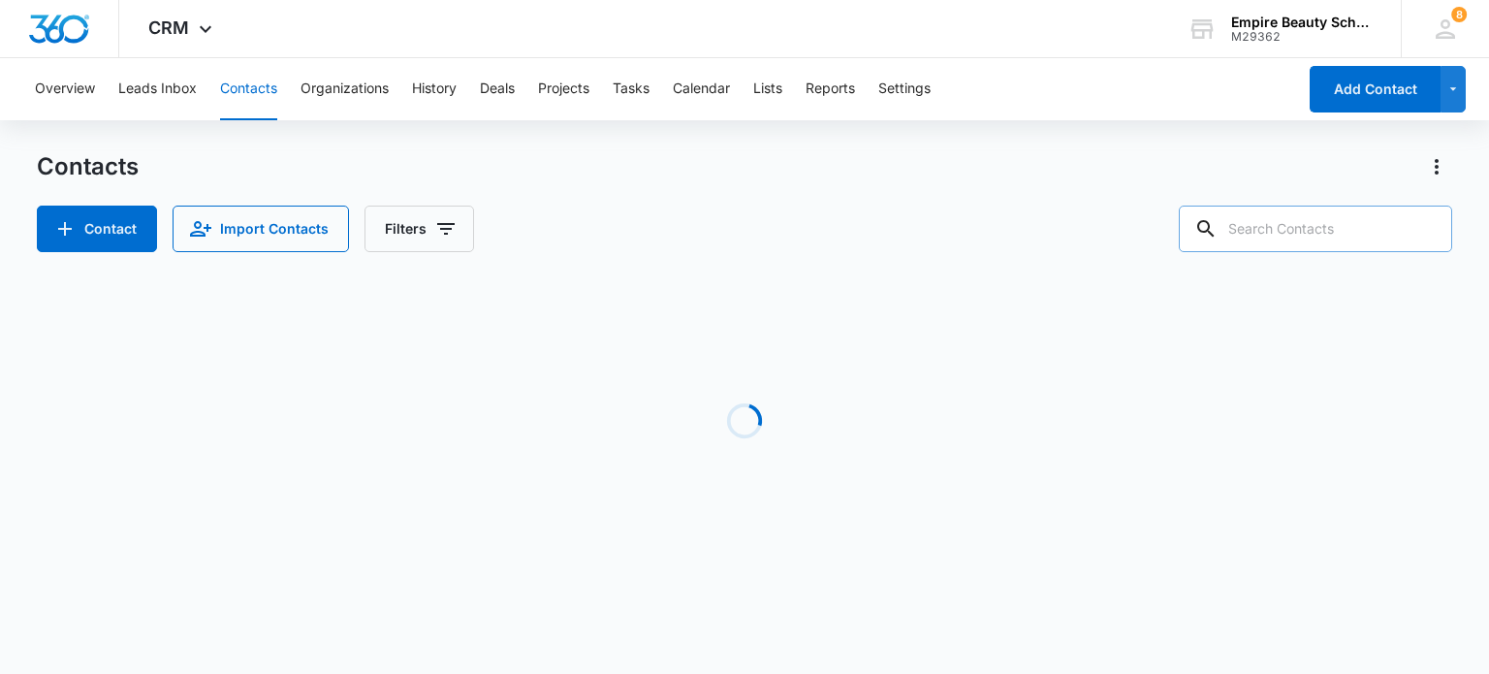
click at [1279, 224] on input "text" at bounding box center [1315, 229] width 273 height 47
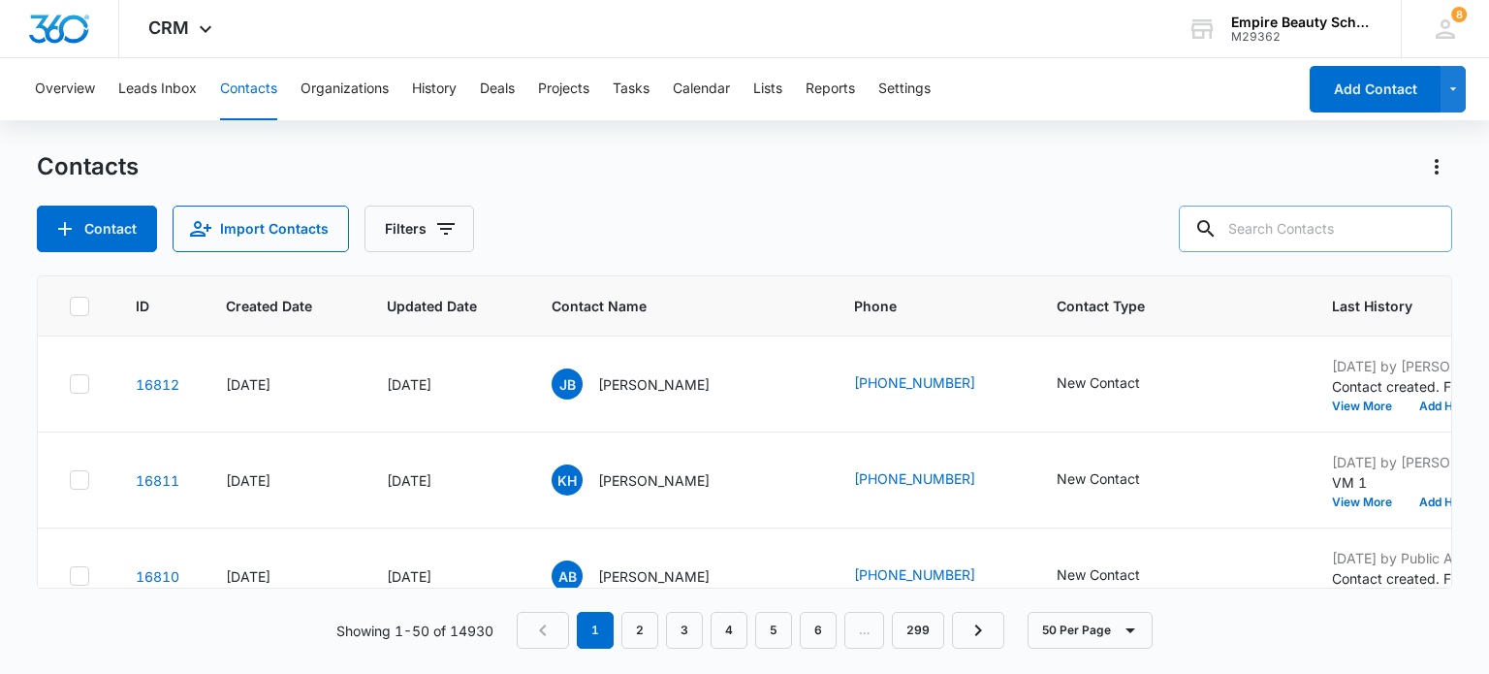
paste input "Cmalembo9@gmail.com"
type input "Cmalembo9@gmail.com"
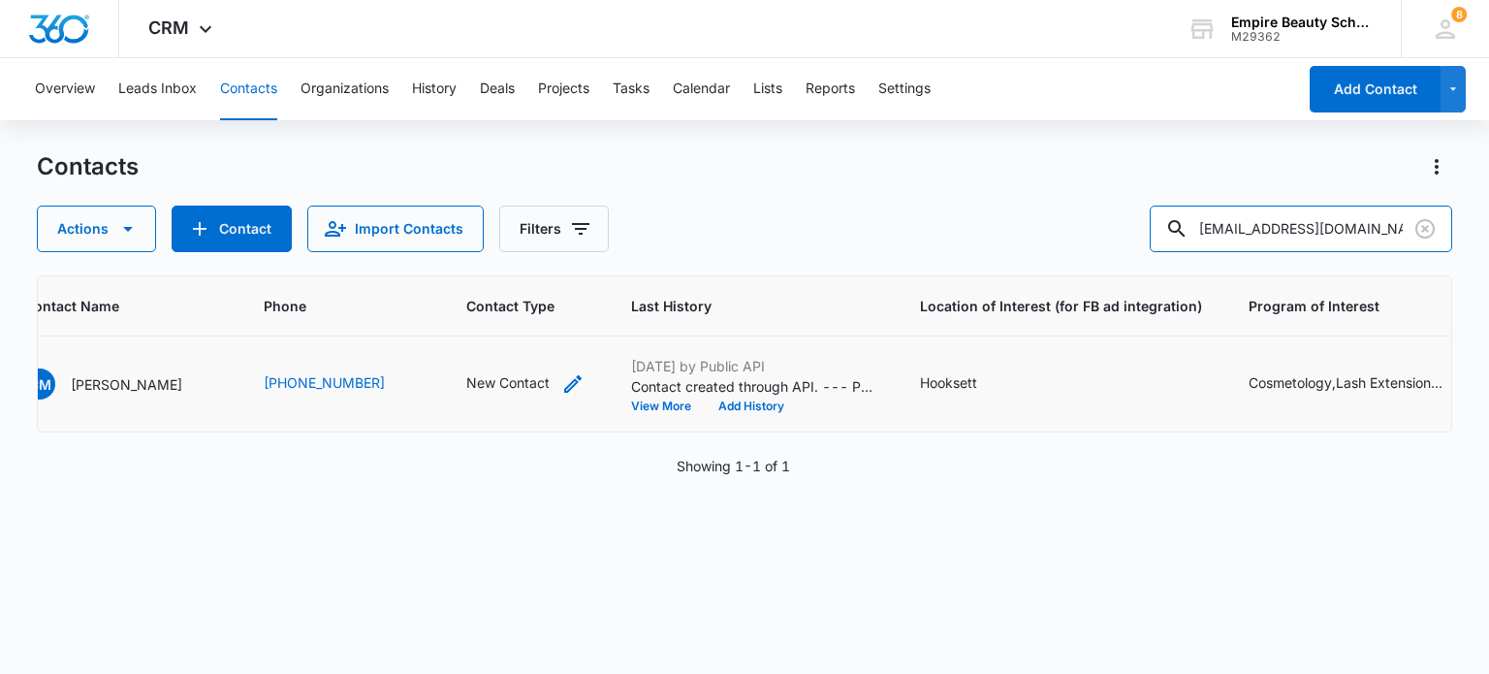
scroll to position [0, 521]
click at [650, 401] on button "View More" at bounding box center [675, 406] width 74 height 12
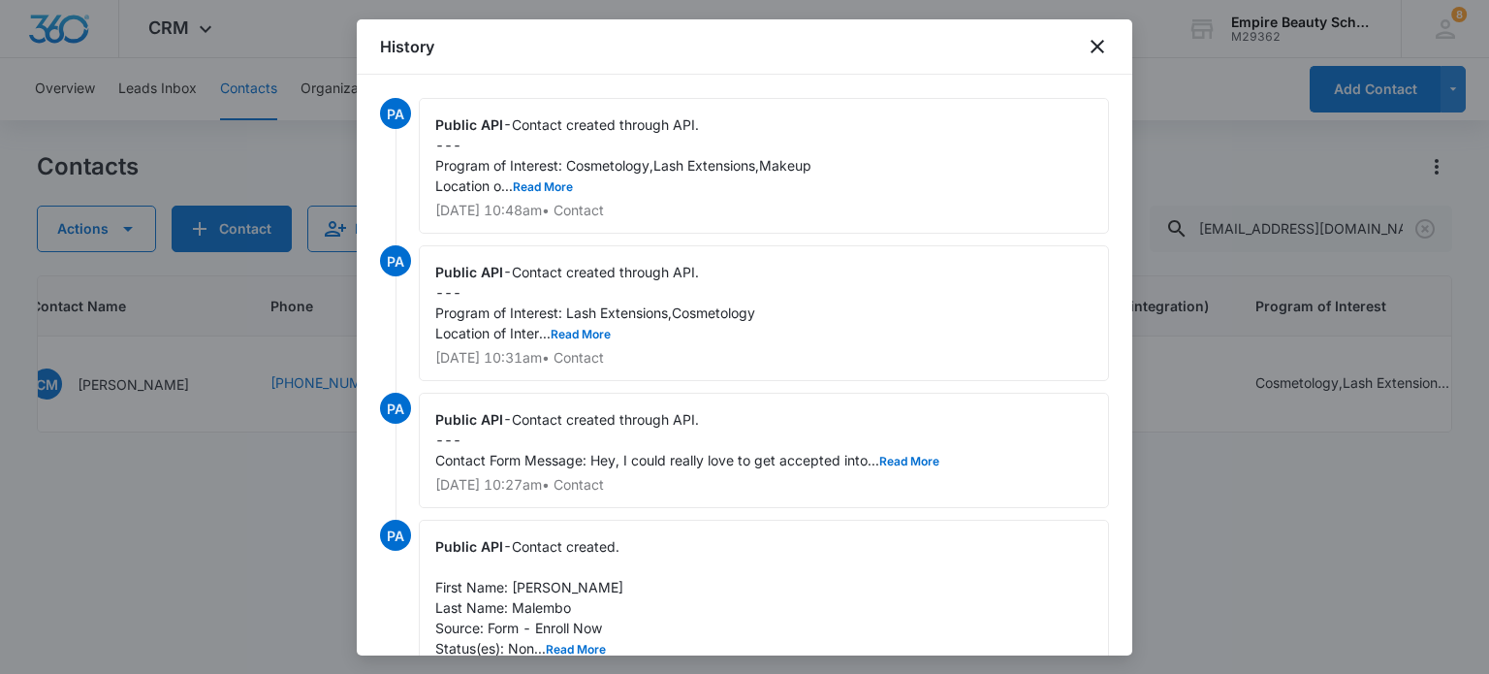
scroll to position [97, 0]
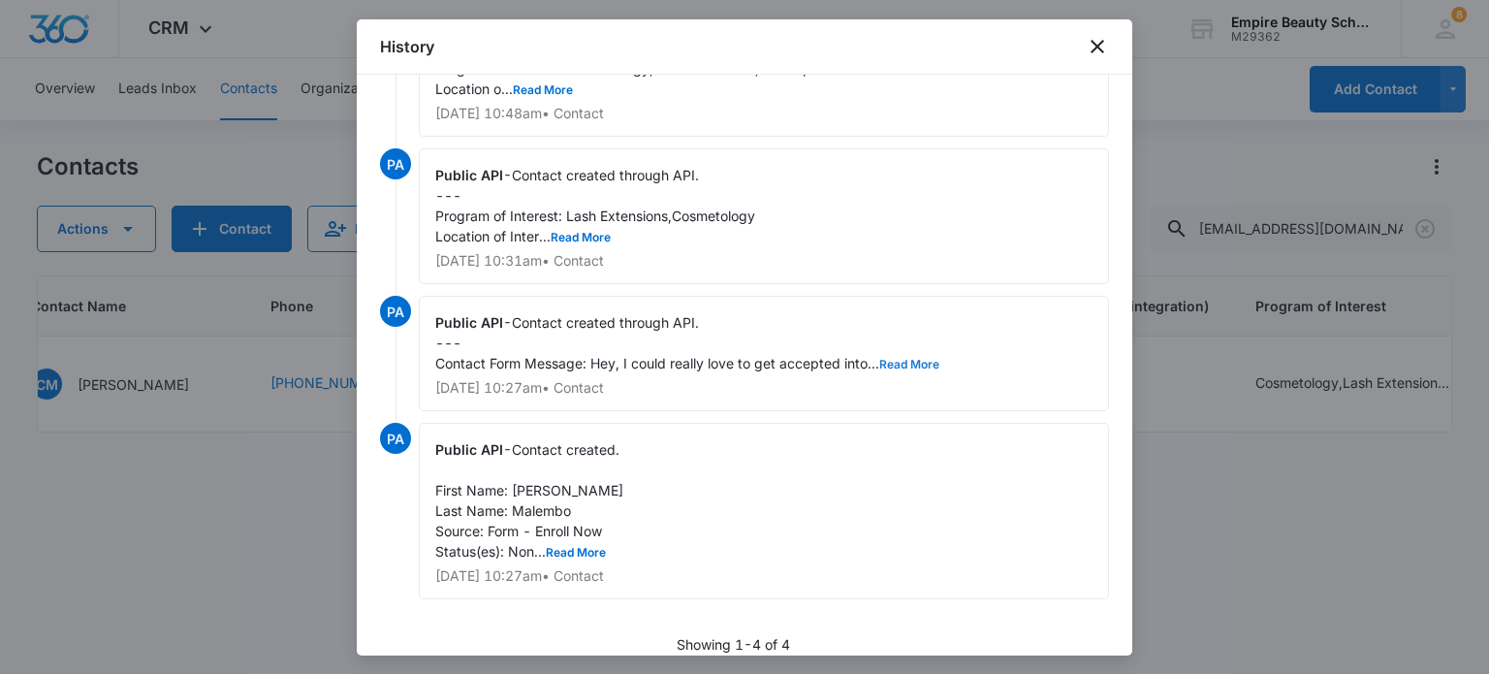
click at [907, 367] on button "Read More" at bounding box center [909, 365] width 60 height 12
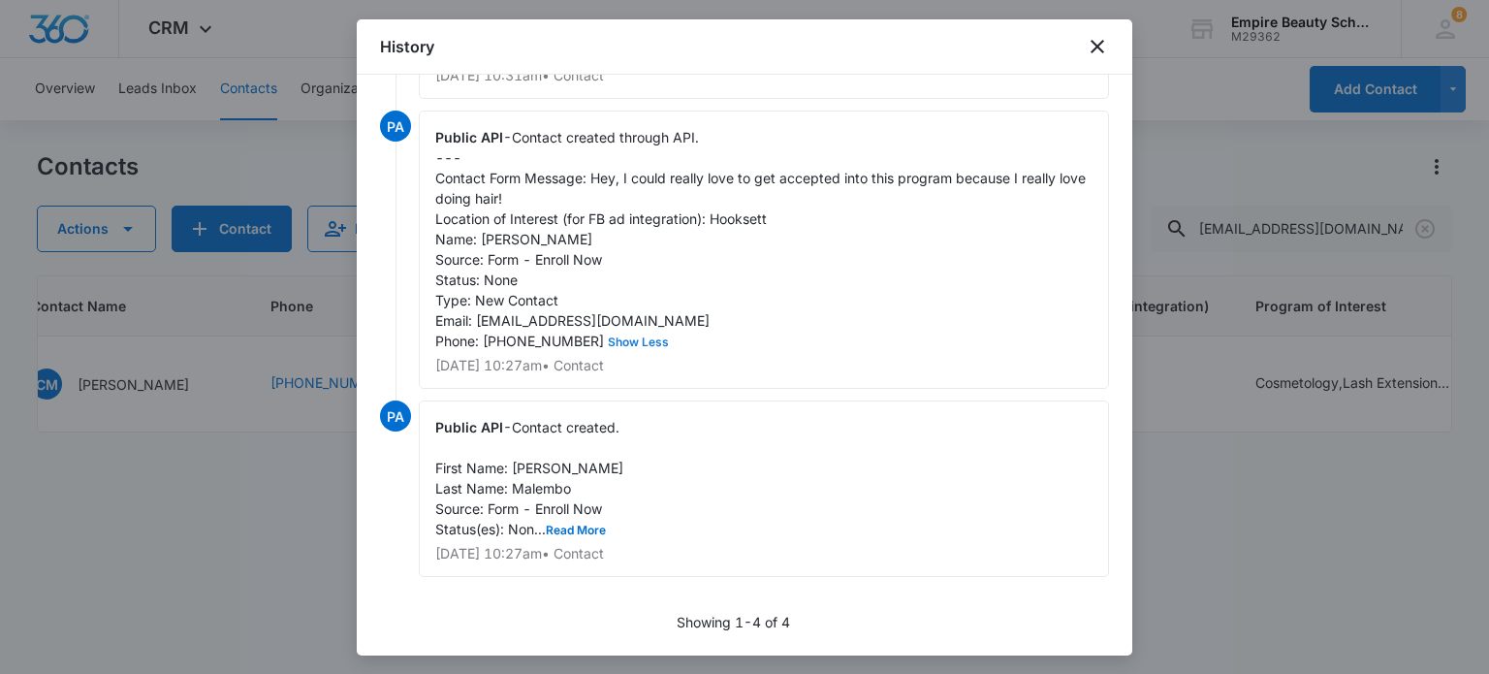
scroll to position [0, 0]
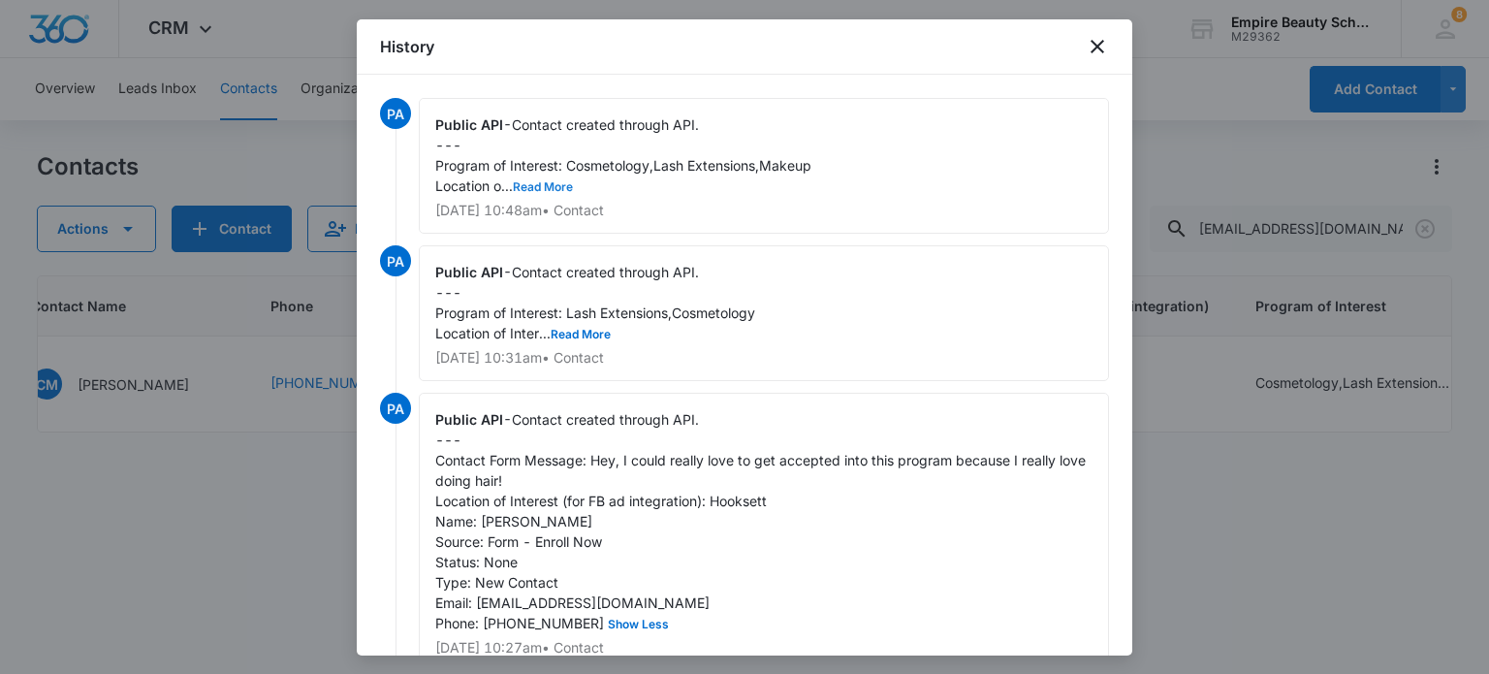
click at [522, 183] on button "Read More" at bounding box center [543, 187] width 60 height 12
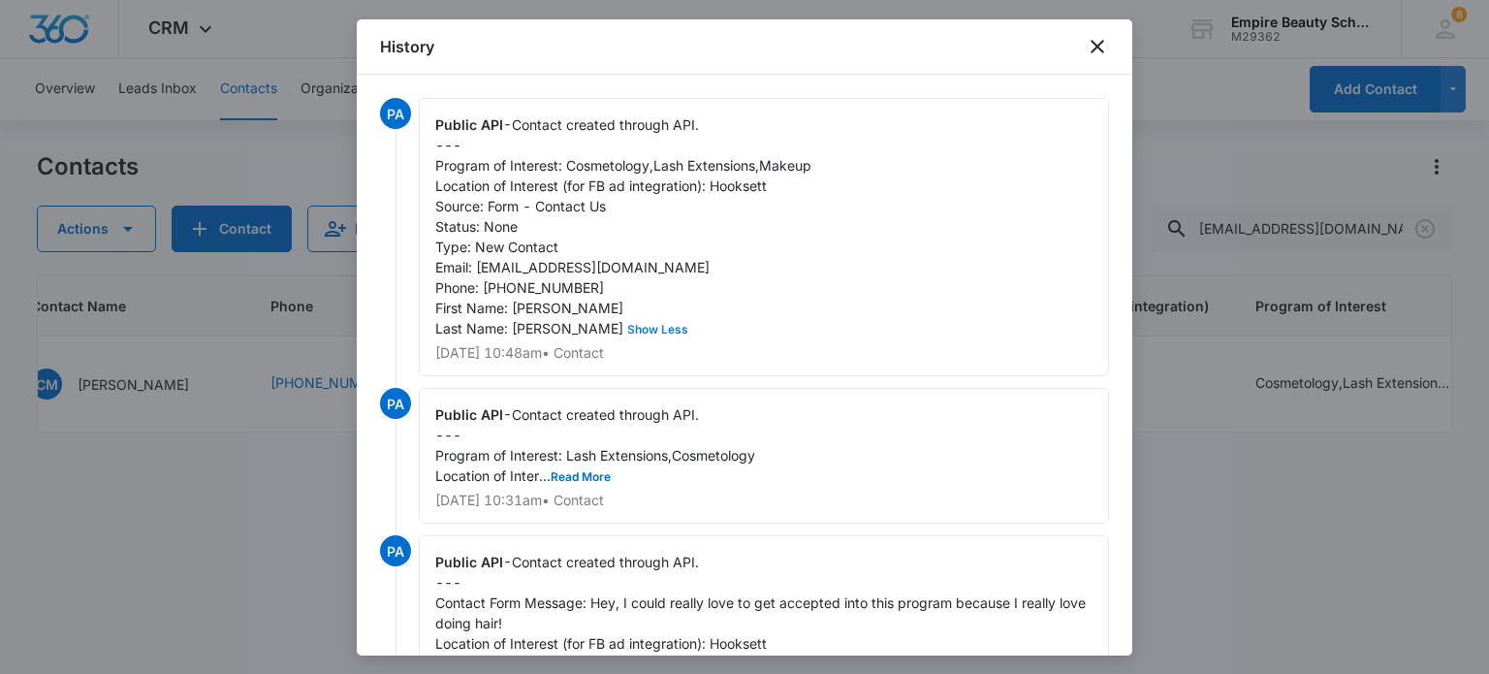
scroll to position [97, 0]
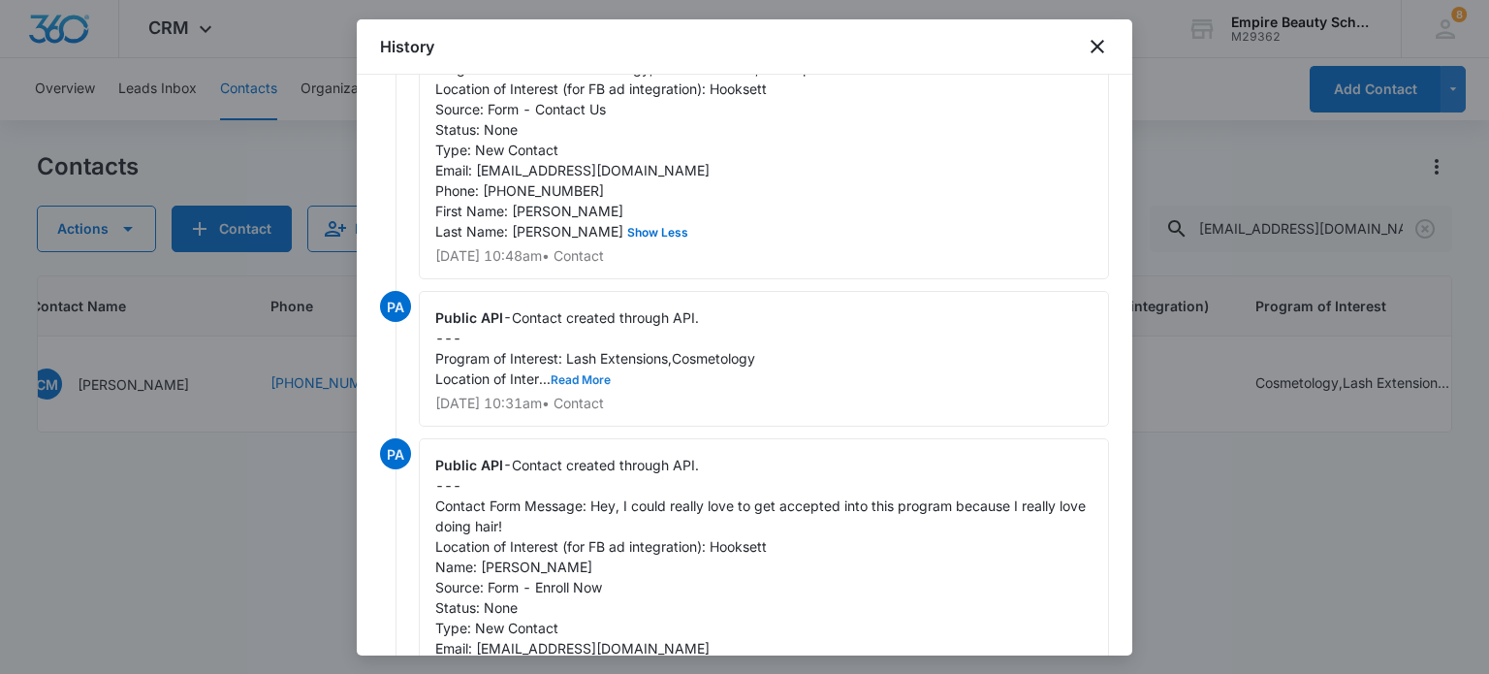
click at [584, 386] on button "Read More" at bounding box center [581, 380] width 60 height 12
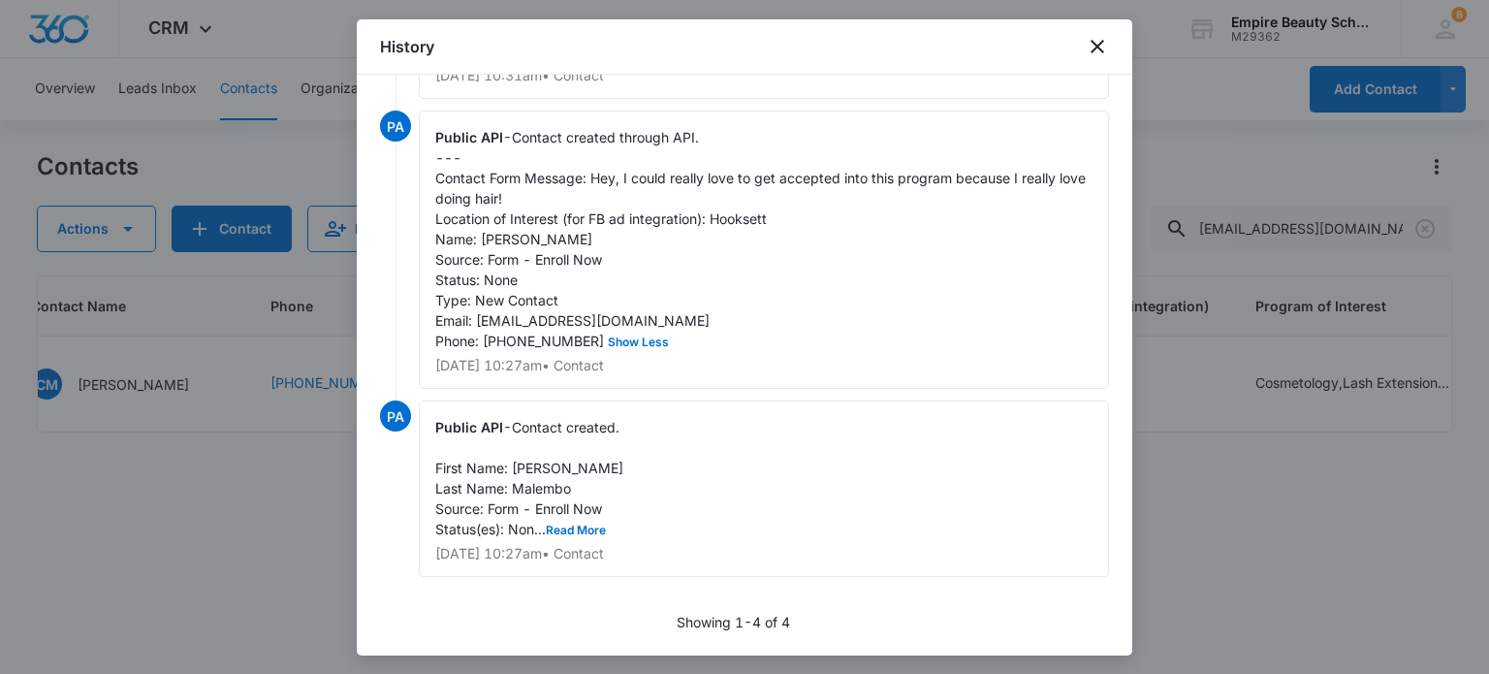
scroll to position [626, 0]
click at [589, 526] on button "Read More" at bounding box center [576, 530] width 60 height 12
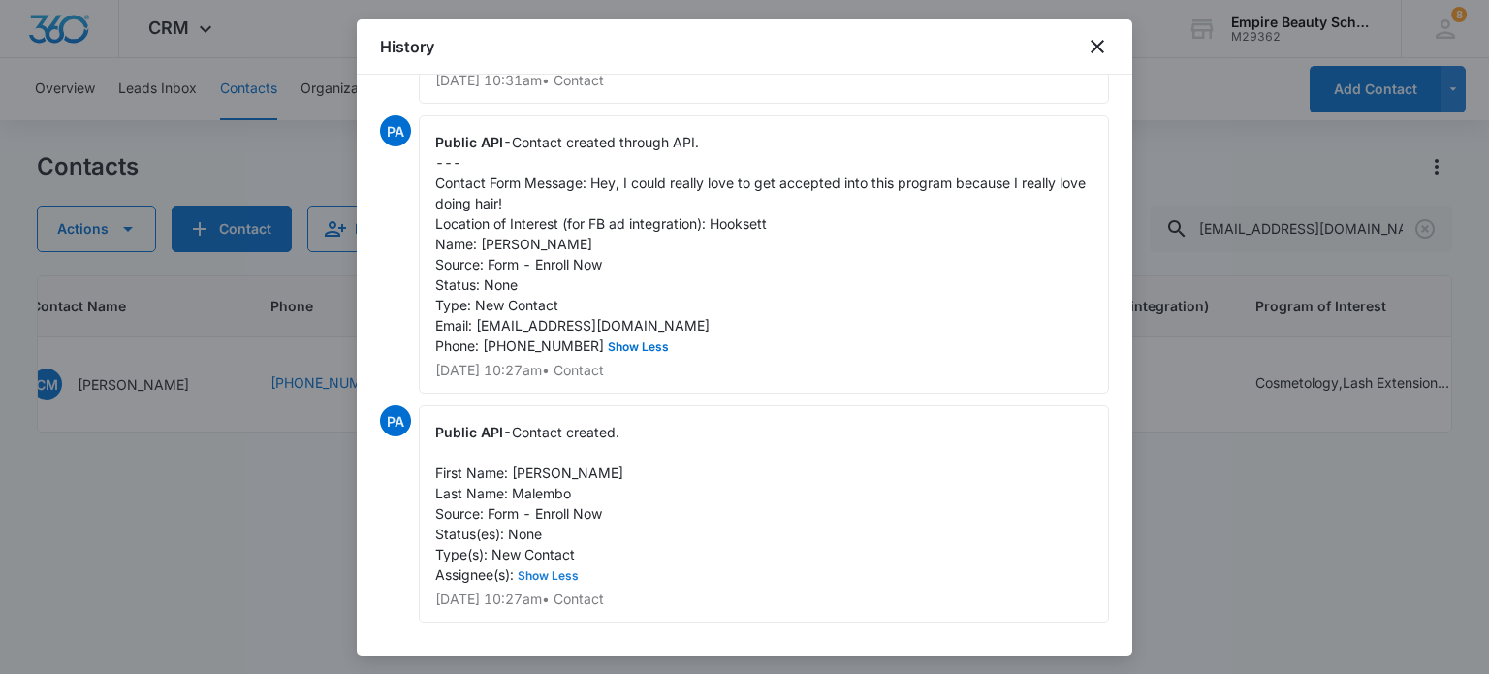
scroll to position [529, 0]
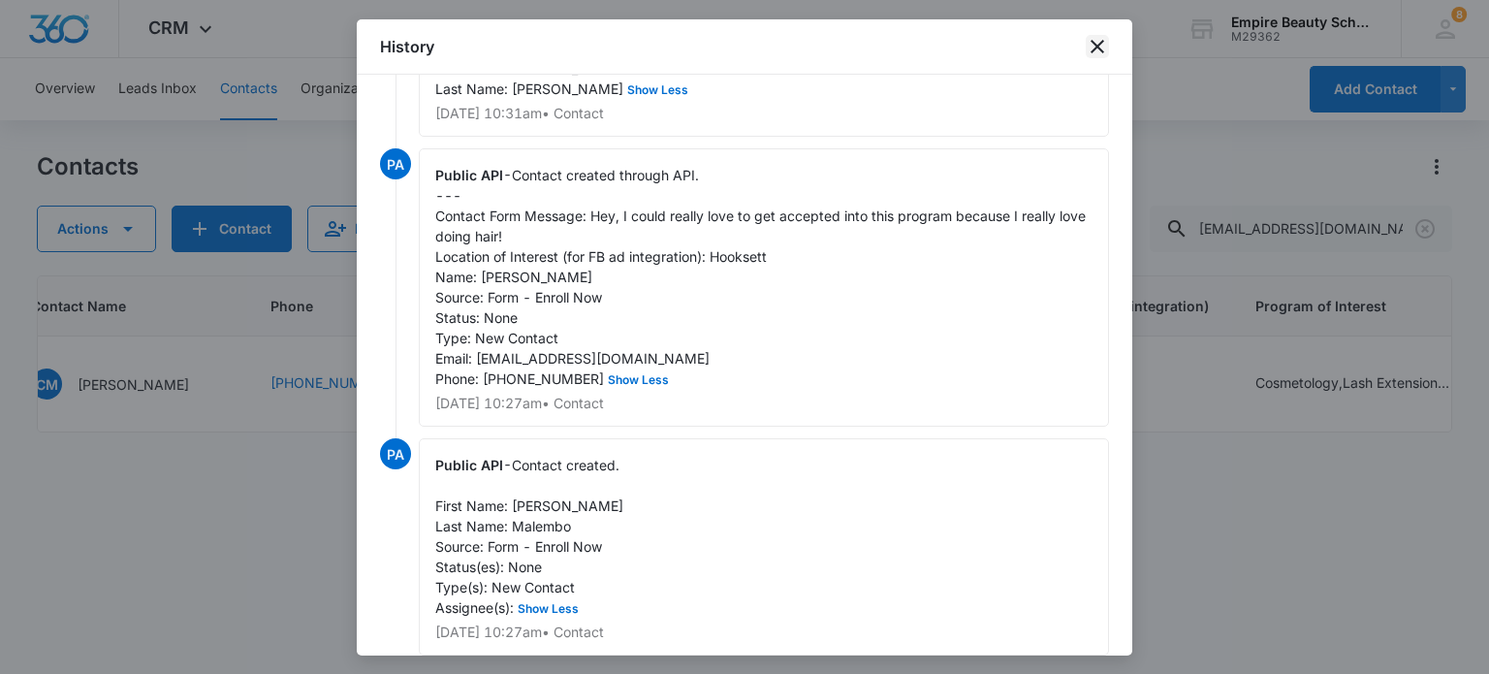
click at [1096, 47] on icon "close" at bounding box center [1098, 47] width 14 height 14
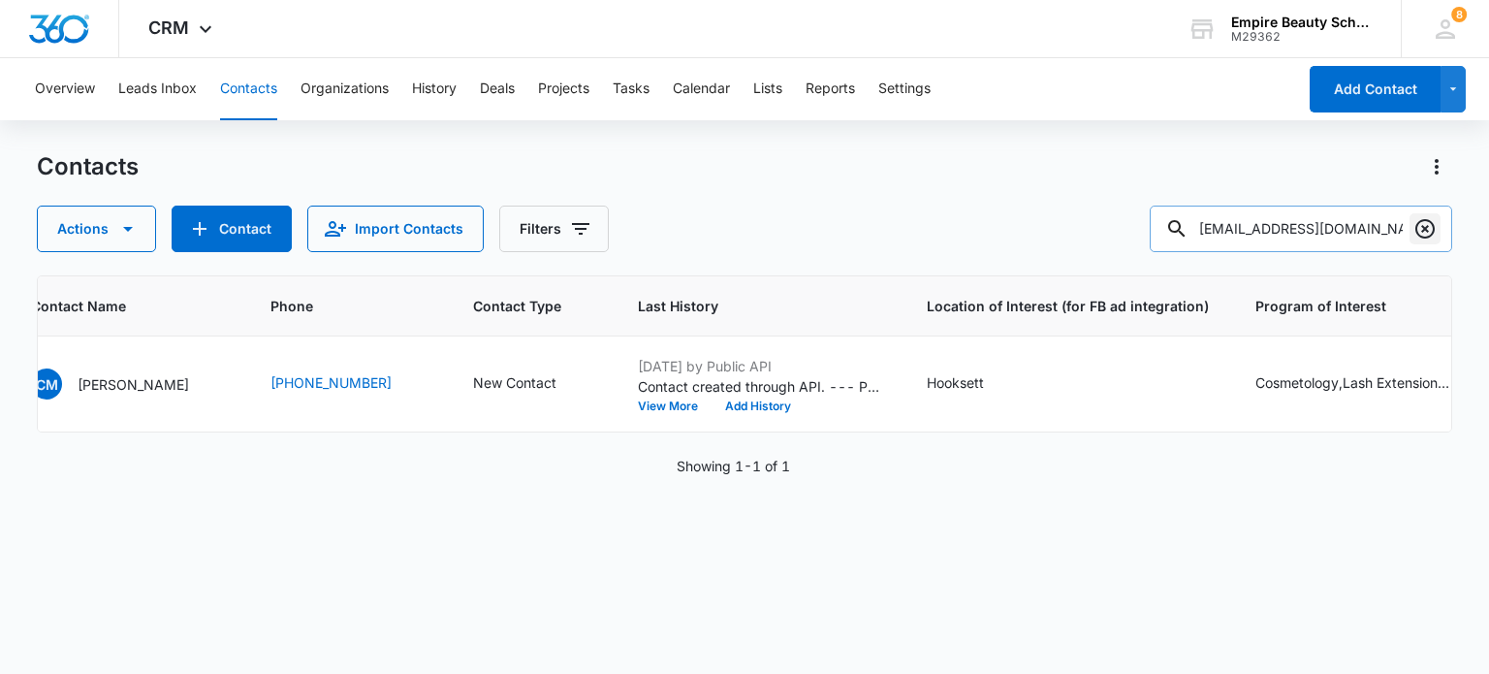
click at [1419, 232] on icon "Clear" at bounding box center [1424, 228] width 23 height 23
